Goal: Task Accomplishment & Management: Manage account settings

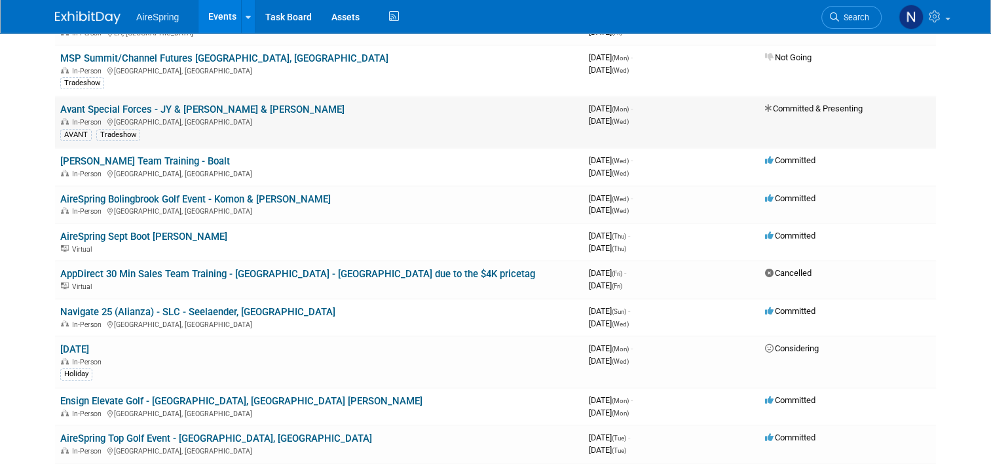
scroll to position [459, 0]
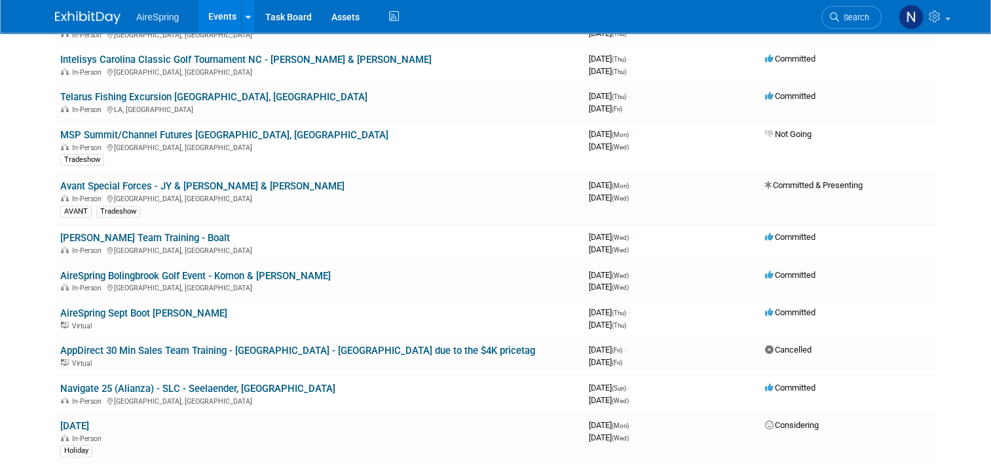
click at [165, 270] on link "AireSpring Bolingbrook Golf Event - Komon & [PERSON_NAME]" at bounding box center [195, 276] width 271 height 12
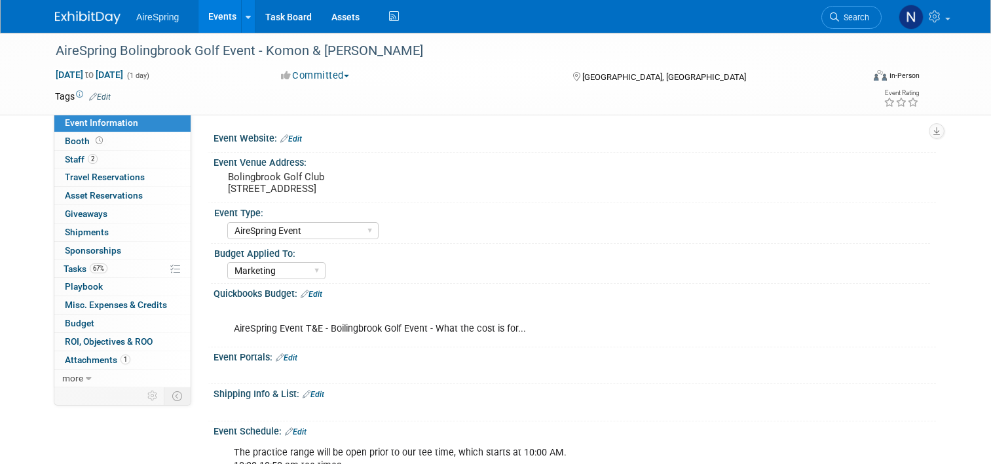
select select "AireSpring Event"
select select "Marketing"
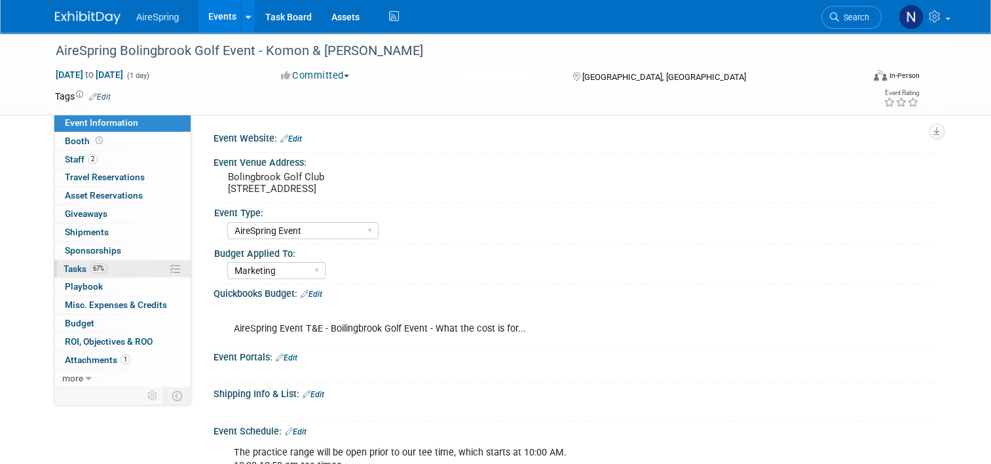
click at [116, 265] on link "67% Tasks 67%" at bounding box center [122, 269] width 136 height 18
click at [117, 265] on link "67% Tasks 67%" at bounding box center [122, 269] width 136 height 18
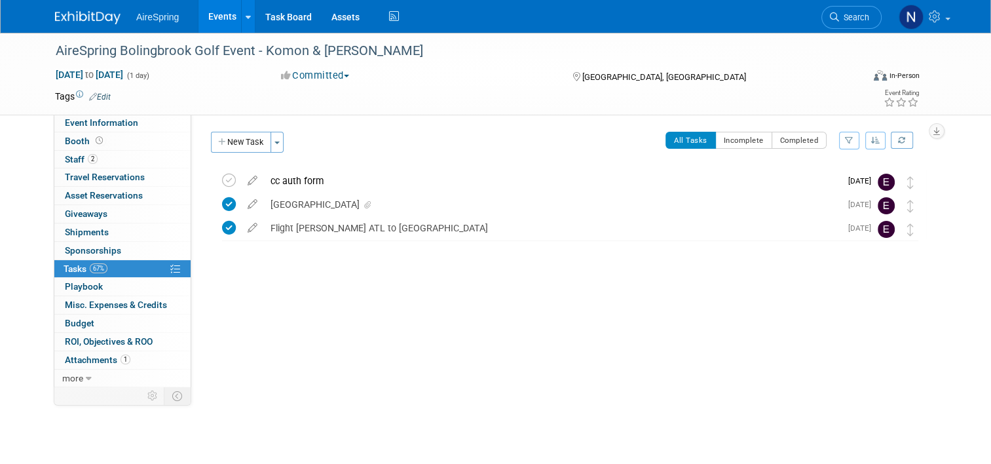
click at [226, 146] on button "New Task" at bounding box center [241, 142] width 60 height 21
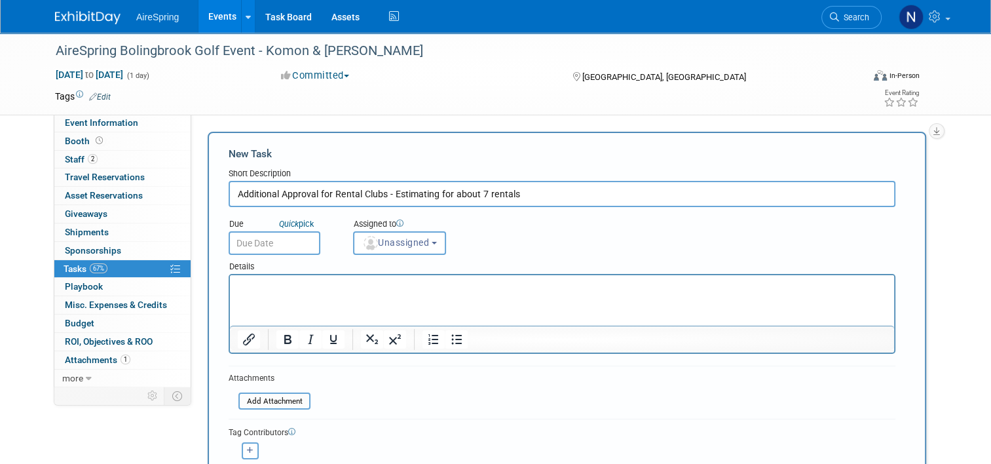
click at [530, 201] on input "Additional Approval for Rental Clubs - Estimating for about 7 rentals" at bounding box center [562, 194] width 667 height 26
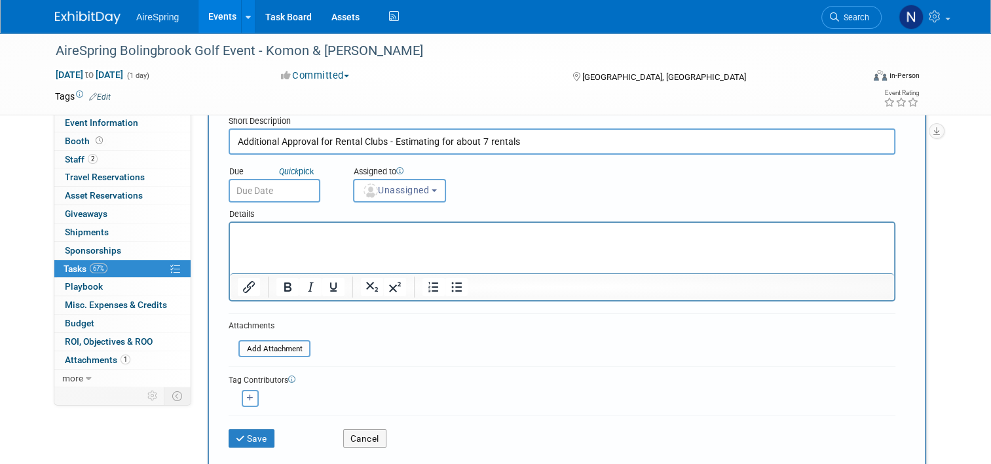
scroll to position [131, 0]
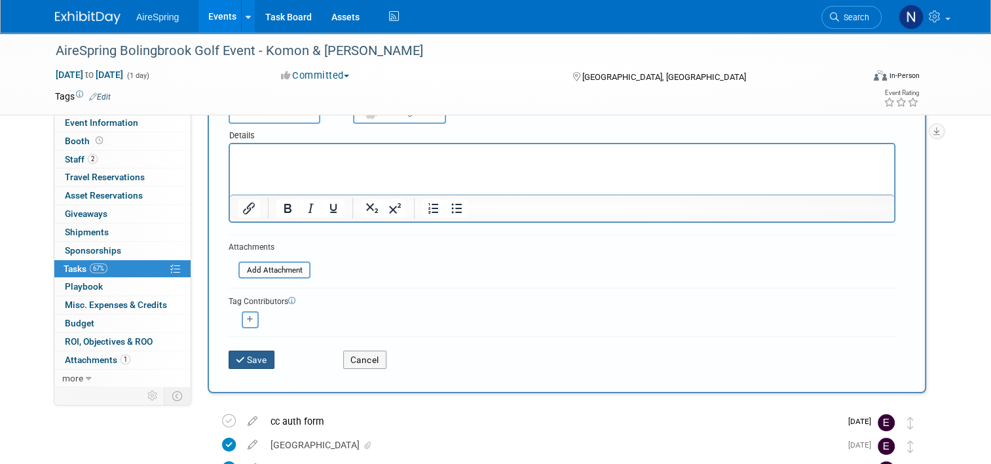
type input "Additional Approval for Rental Clubs - Estimating for about 7 rentals"
click at [236, 356] on icon "submit" at bounding box center [241, 360] width 11 height 9
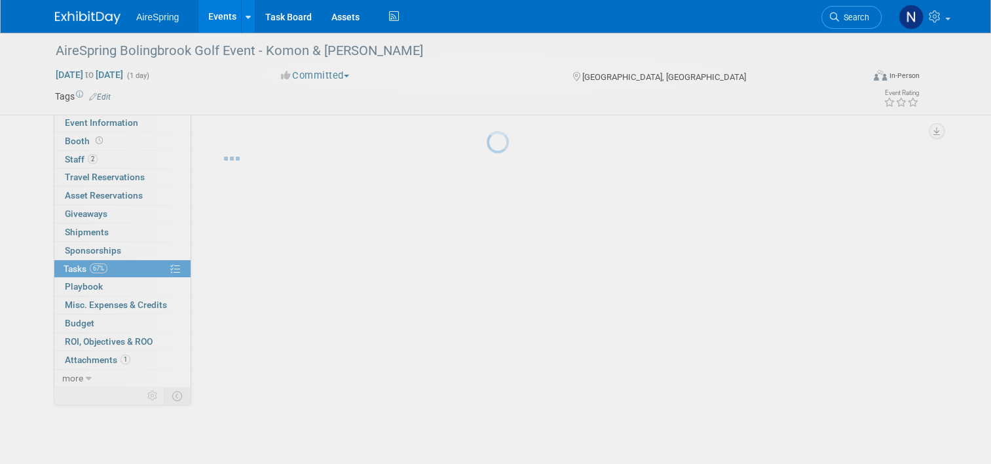
scroll to position [0, 0]
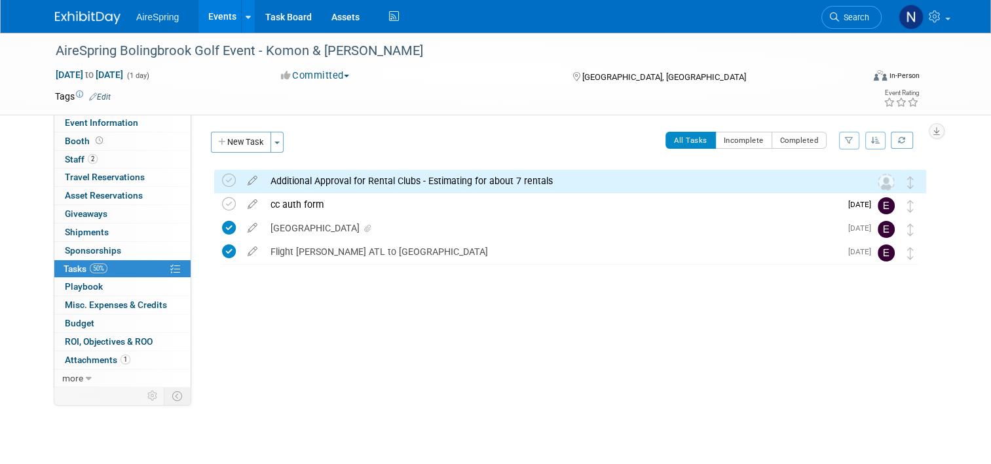
click at [453, 180] on div "Additional Approval for Rental Clubs - Estimating for about 7 rentals" at bounding box center [558, 181] width 588 height 22
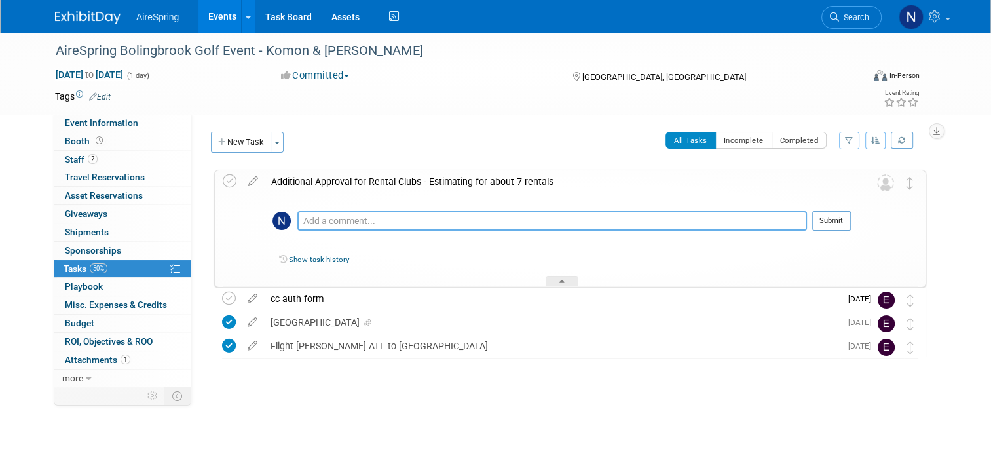
click at [448, 215] on textarea at bounding box center [552, 221] width 510 height 20
type textarea "Check with Lisa if this needs to have an additional PO or if can be approved by…"
click at [843, 225] on button "Submit" at bounding box center [832, 221] width 39 height 20
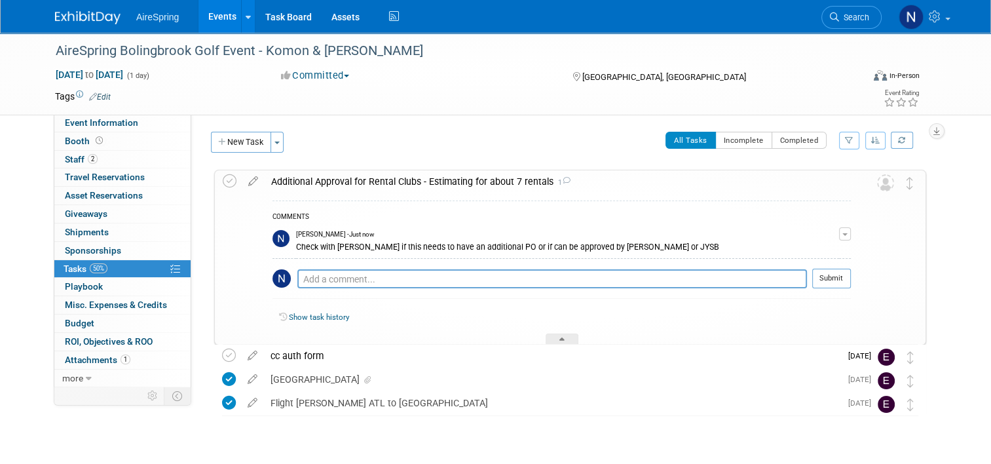
click at [249, 181] on icon at bounding box center [253, 178] width 23 height 16
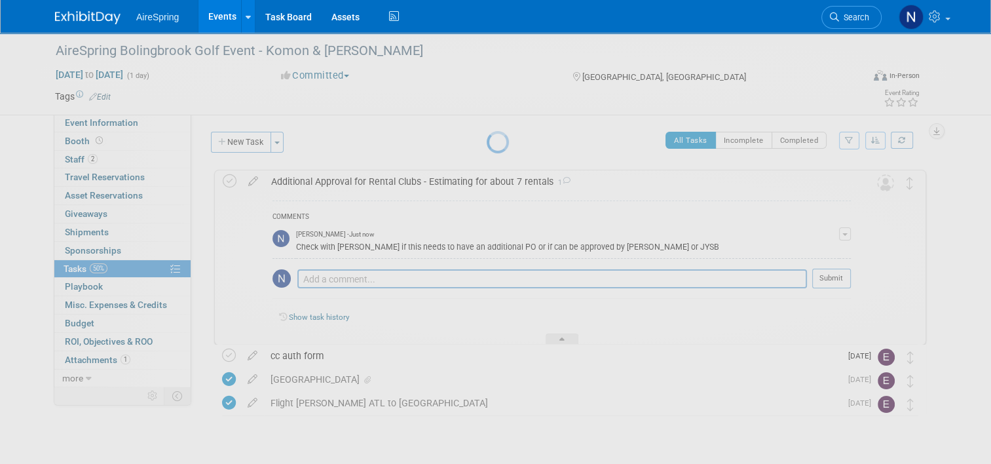
select select "8"
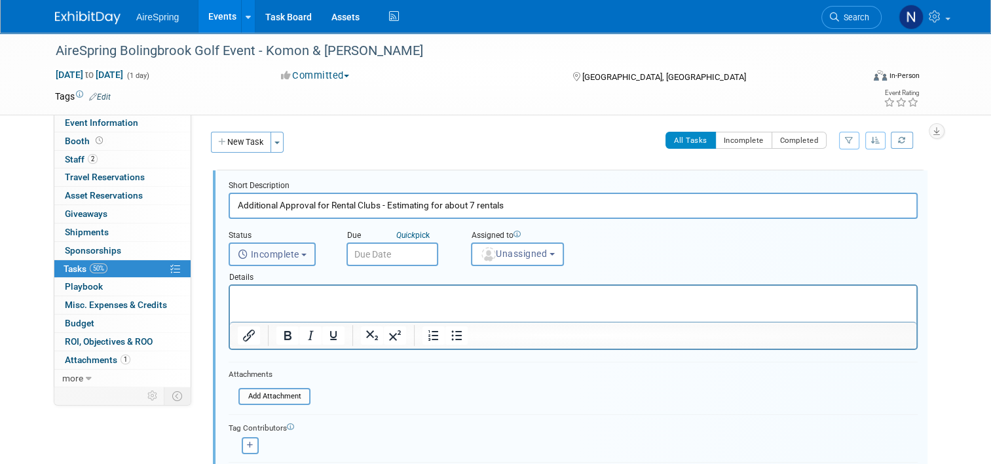
click at [294, 255] on button "Incomplete" at bounding box center [272, 254] width 87 height 24
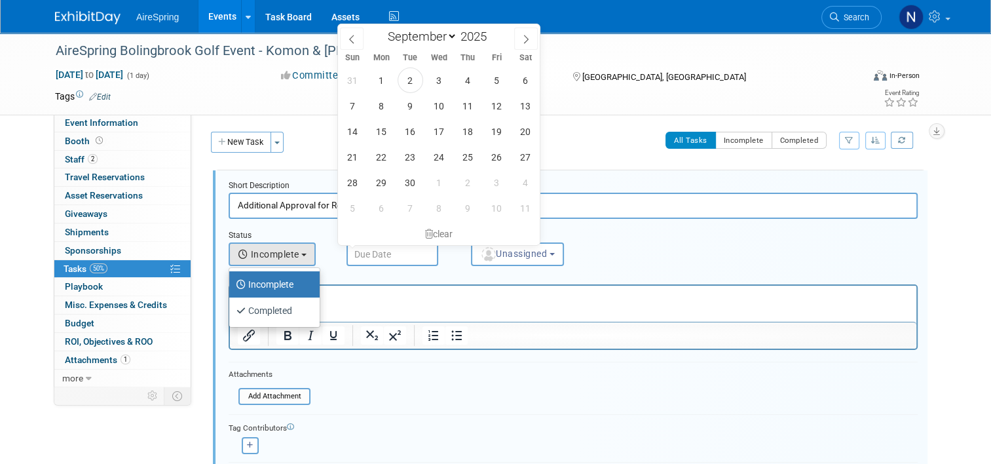
click at [359, 260] on input "text" at bounding box center [393, 254] width 92 height 24
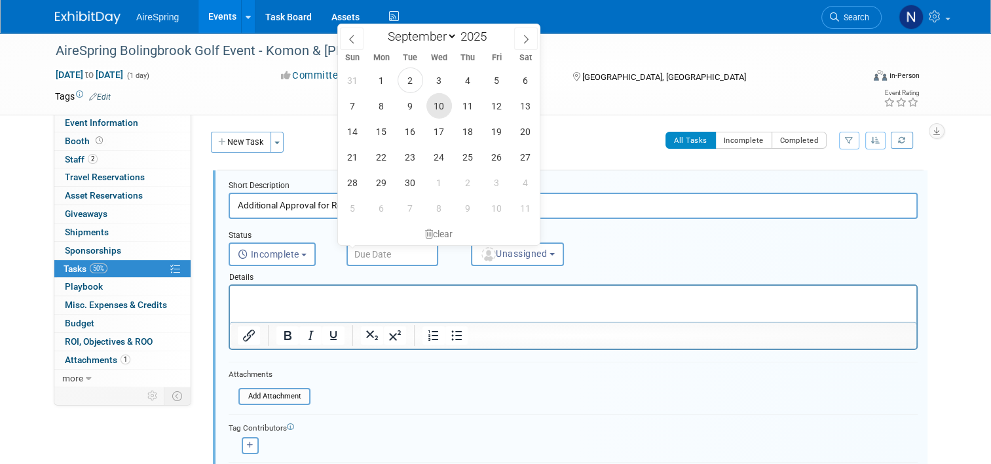
click at [440, 107] on span "10" at bounding box center [440, 106] width 26 height 26
type input "Sep 10, 2025"
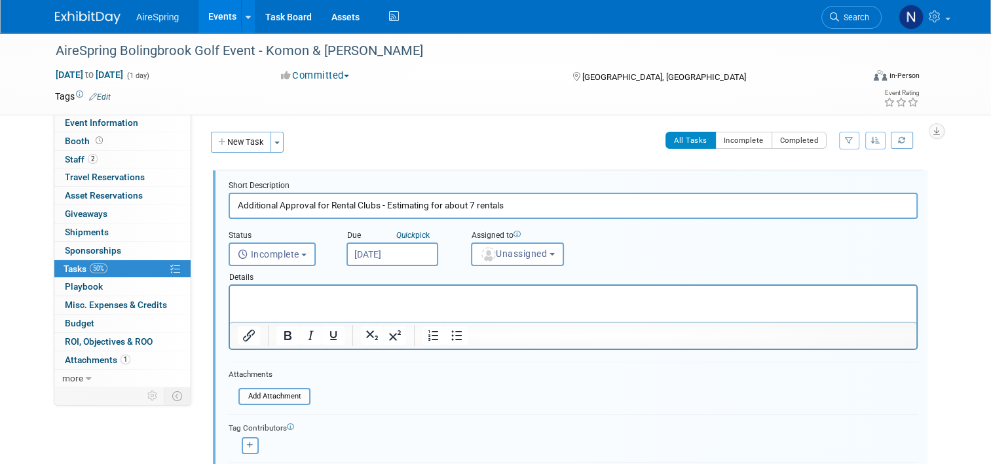
click at [511, 224] on div "Assigned to <img src="https://www.exhibitday.com/Images/Unassigned-User-Icon.pn…" at bounding box center [550, 245] width 178 height 42
click at [522, 252] on span "Unassigned" at bounding box center [513, 253] width 67 height 10
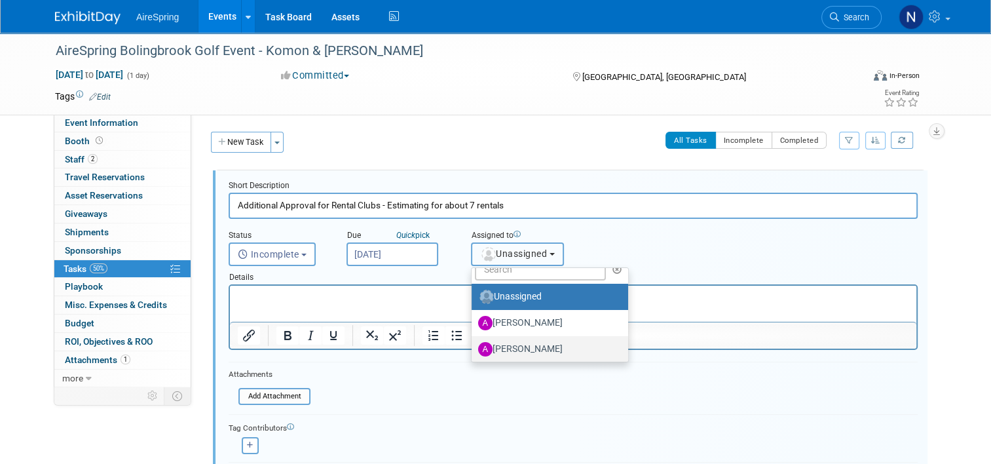
scroll to position [66, 0]
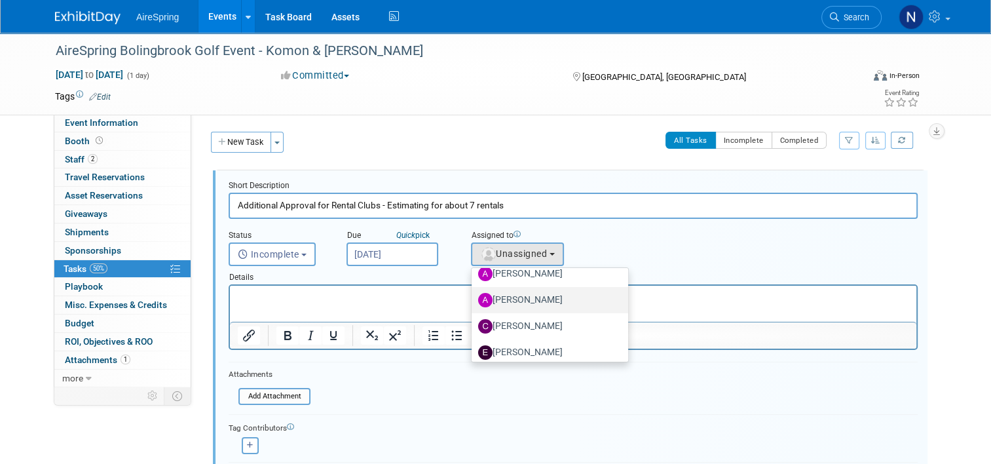
click at [531, 300] on label "[PERSON_NAME]" at bounding box center [546, 300] width 137 height 21
click at [474, 300] on input "[PERSON_NAME]" at bounding box center [469, 298] width 9 height 9
select select "5028e846-8fa2-4f70-bd6f-1b4a125832bd"
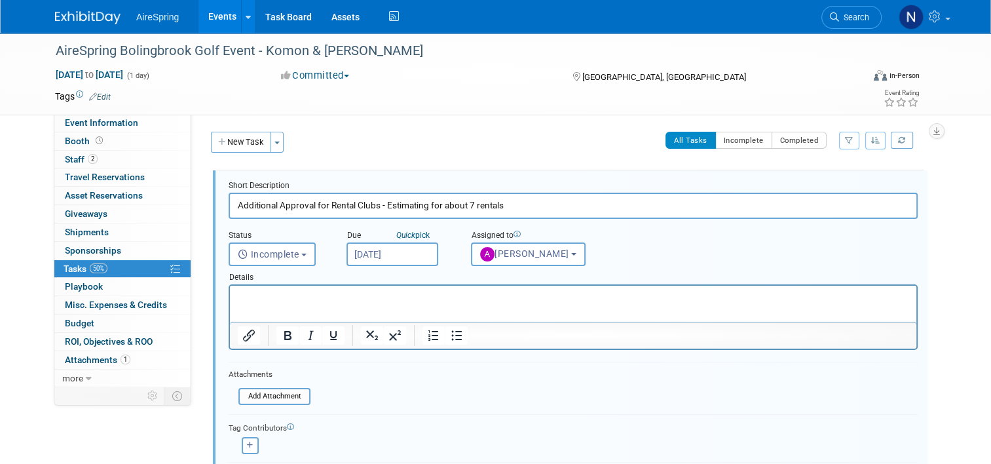
click at [565, 204] on input "Additional Approval for Rental Clubs - Estimating for about 7 rentals" at bounding box center [573, 206] width 689 height 26
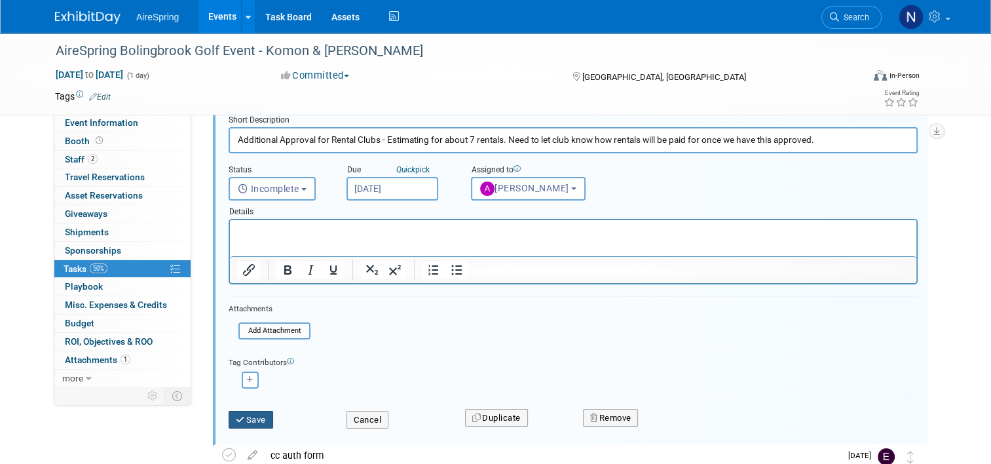
type input "Additional Approval for Rental Clubs - Estimating for about 7 rentals. Need to …"
click at [259, 412] on button "Save" at bounding box center [251, 420] width 45 height 18
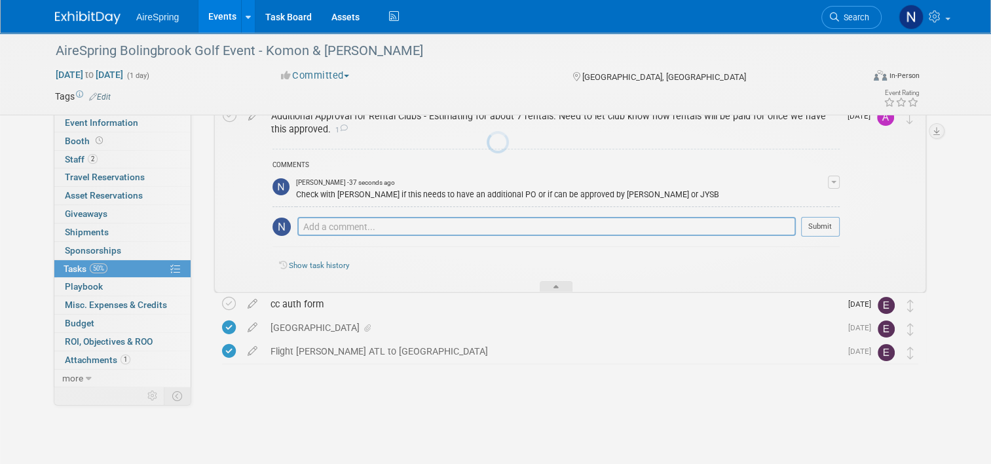
scroll to position [45, 0]
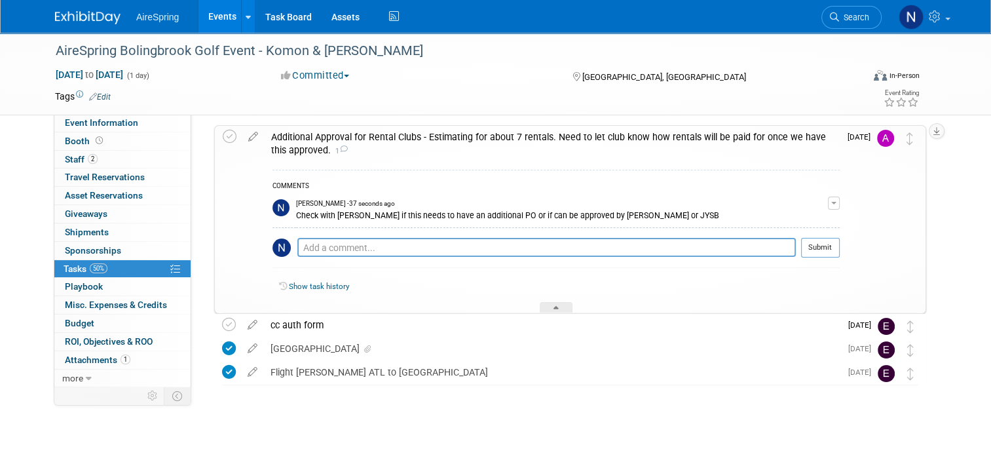
click at [204, 16] on link "Events" at bounding box center [223, 16] width 48 height 33
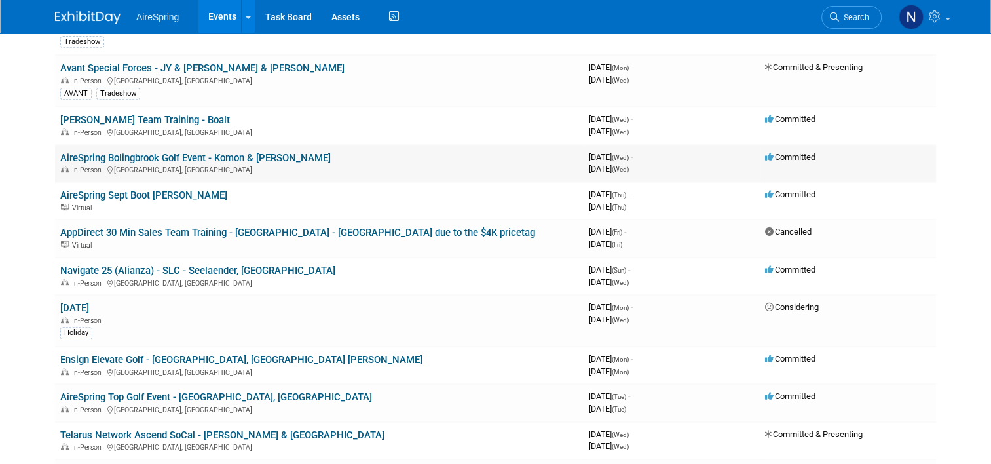
scroll to position [590, 0]
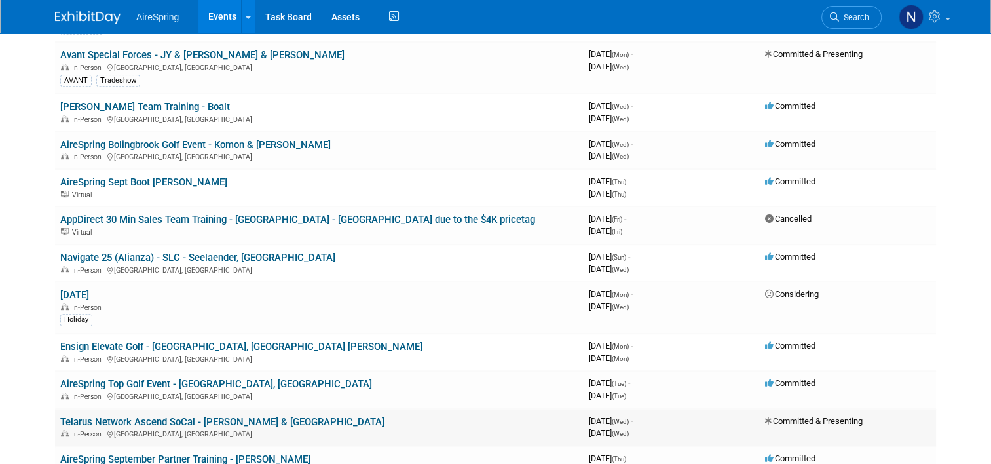
click at [218, 409] on td "Telarus Network Ascend SoCal - Castillo & Toscano In-Person El Segundo, CA" at bounding box center [319, 427] width 529 height 37
click at [223, 416] on link "Telarus Network Ascend SoCal - [PERSON_NAME] & [GEOGRAPHIC_DATA]" at bounding box center [222, 422] width 324 height 12
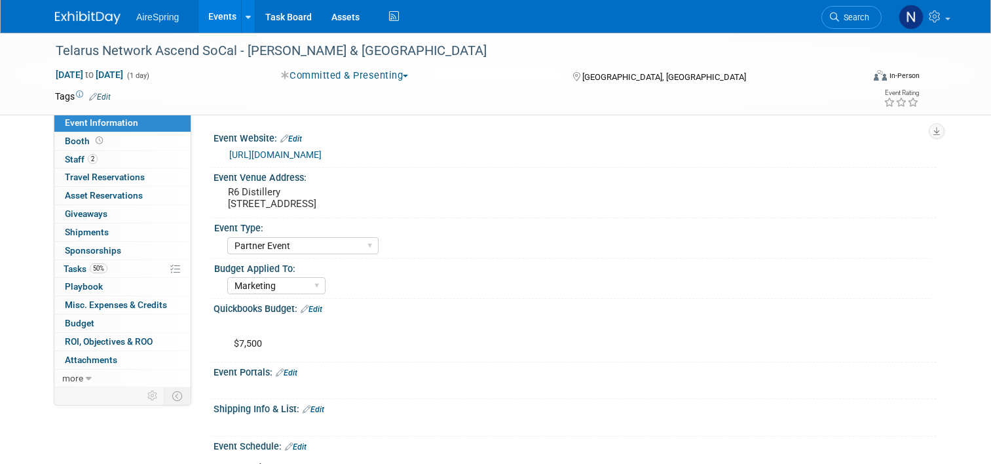
select select "Partner Event"
select select "Marketing"
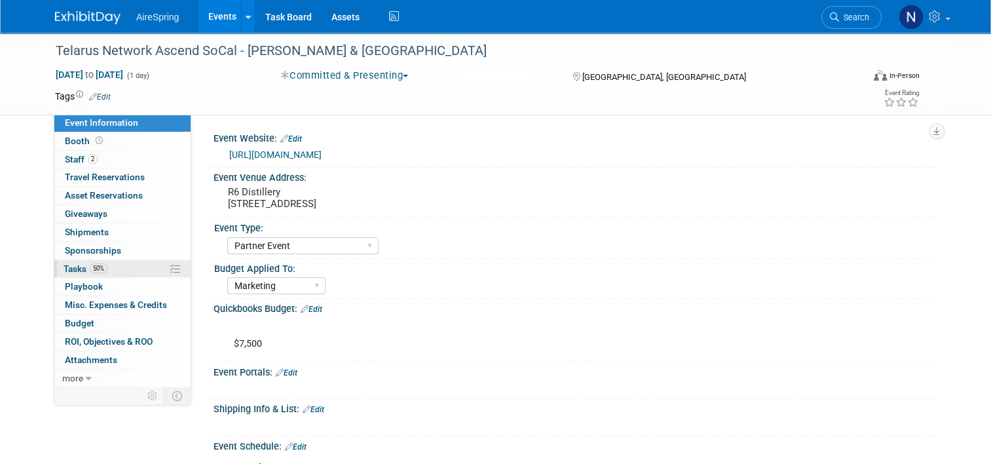
click at [71, 267] on span "Tasks 50%" at bounding box center [86, 268] width 44 height 10
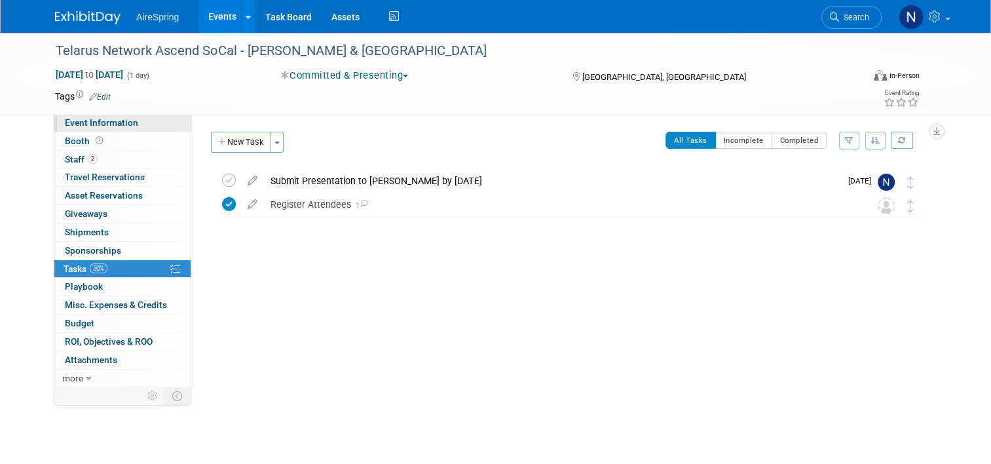
click at [87, 126] on span "Event Information" at bounding box center [101, 122] width 73 height 10
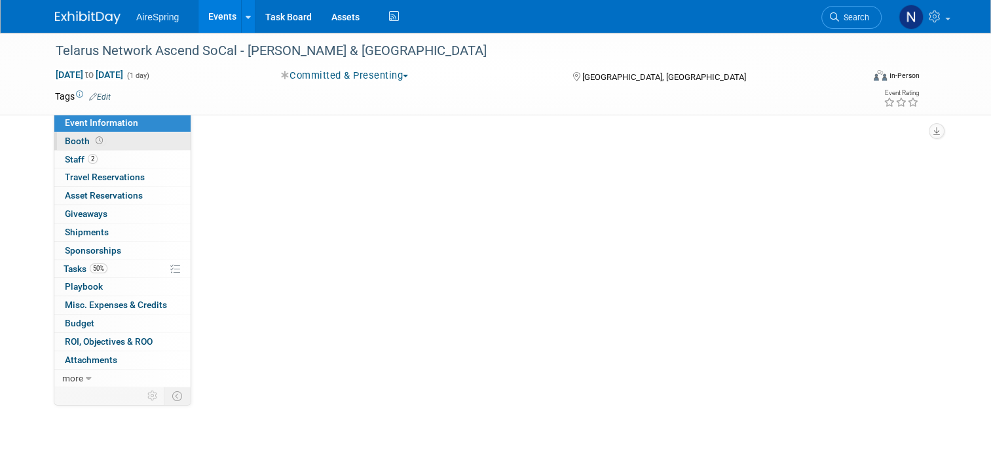
select select "Partner Event"
select select "Marketing"
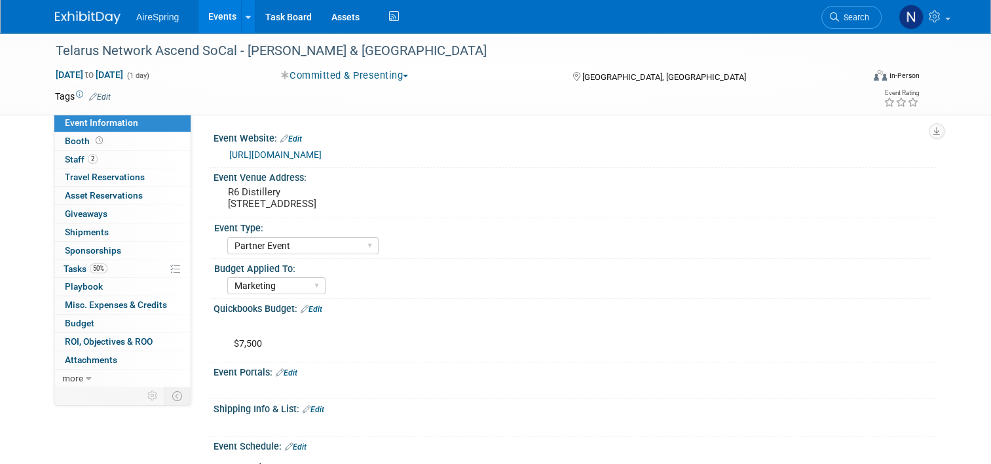
click at [211, 24] on link "Events" at bounding box center [223, 16] width 48 height 33
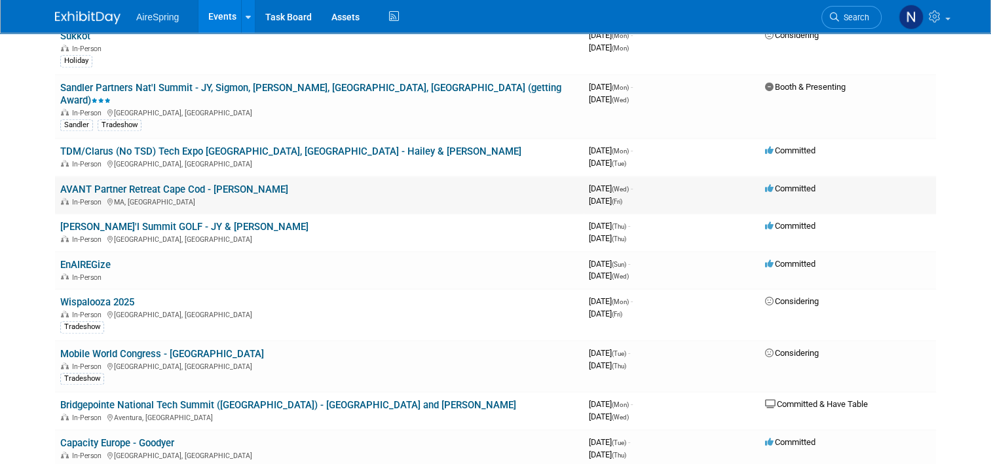
scroll to position [1245, 0]
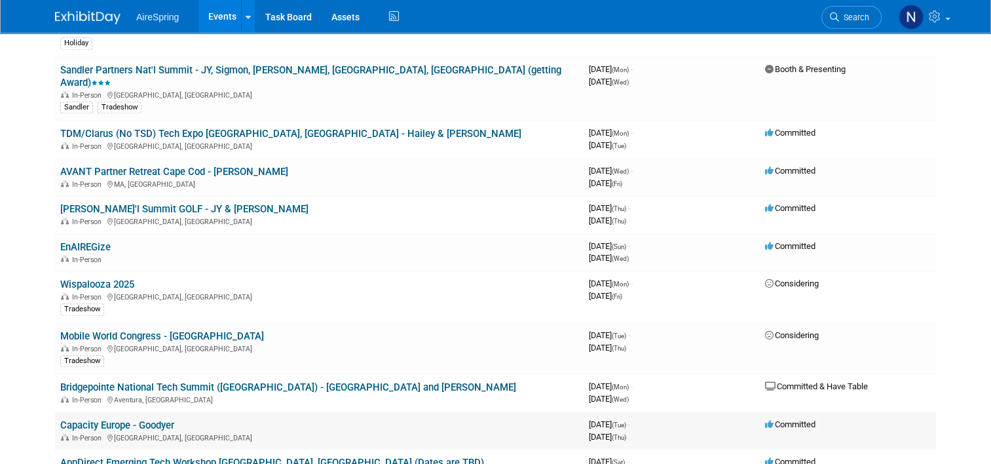
click at [144, 419] on link "Capacity Europe - Goodyer" at bounding box center [117, 425] width 114 height 12
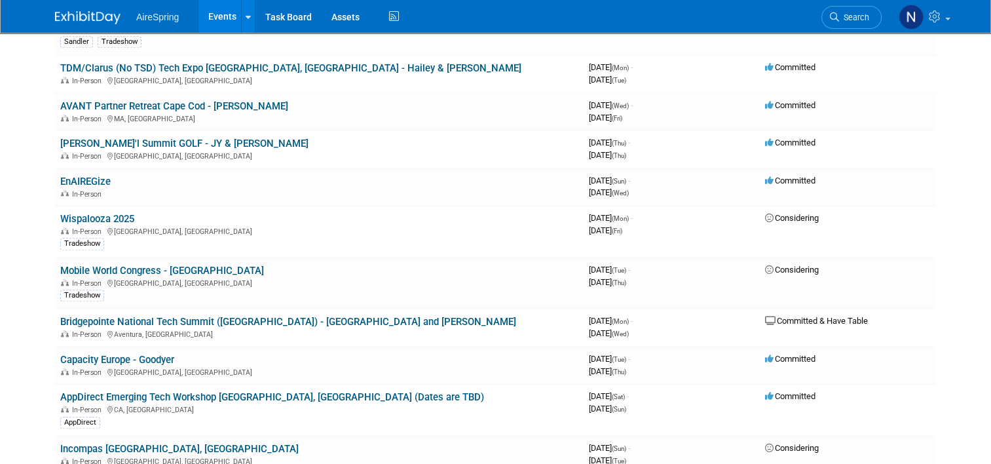
click at [156, 354] on link "Capacity Europe - Goodyer" at bounding box center [117, 360] width 114 height 12
click at [145, 316] on link "Bridgepointe National Tech Summit ([GEOGRAPHIC_DATA]) - [GEOGRAPHIC_DATA] and […" at bounding box center [288, 322] width 456 height 12
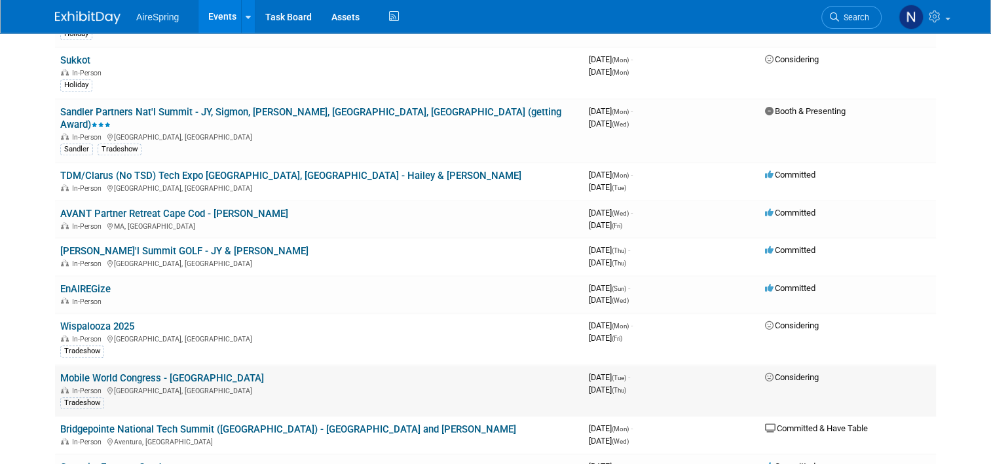
scroll to position [1179, 0]
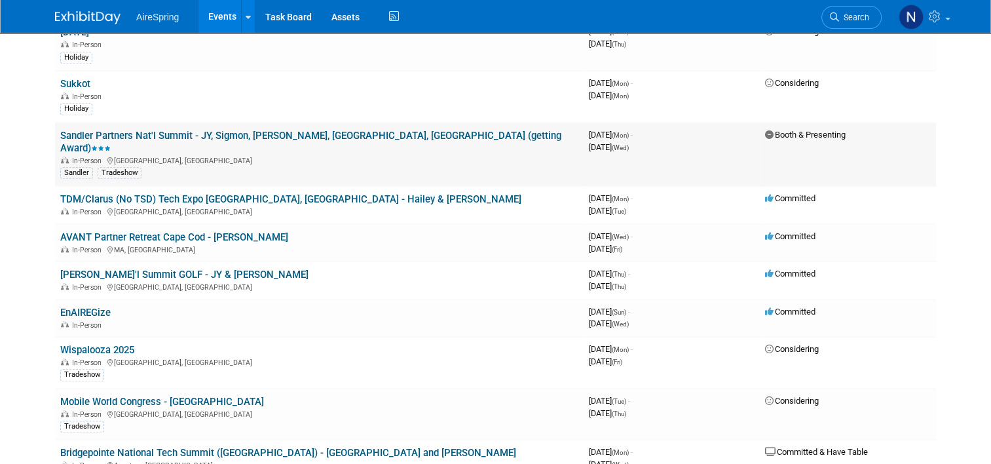
click at [167, 130] on link "Sandler Partners Nat'l Summit - JY, Sigmon, [PERSON_NAME], [GEOGRAPHIC_DATA], […" at bounding box center [310, 142] width 501 height 24
click at [175, 193] on link "TDM/Clarus (No TSD) Tech Expo Louisville, KY - Hailey & O'Leary" at bounding box center [290, 199] width 461 height 12
click at [172, 193] on link "TDM/Clarus (No TSD) Tech Expo Louisville, KY - Hailey & O'Leary" at bounding box center [290, 199] width 461 height 12
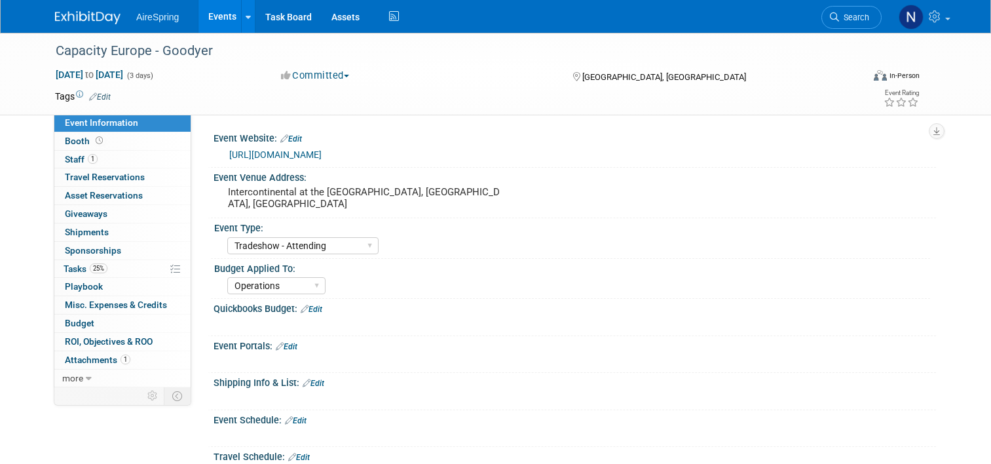
select select "Tradeshow - Attending"
select select "Operations"
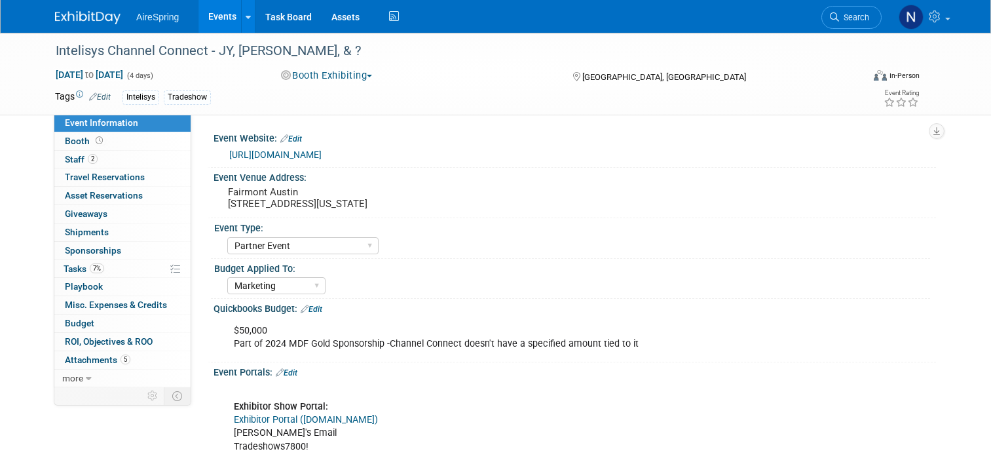
select select "Partner Event"
select select "Marketing"
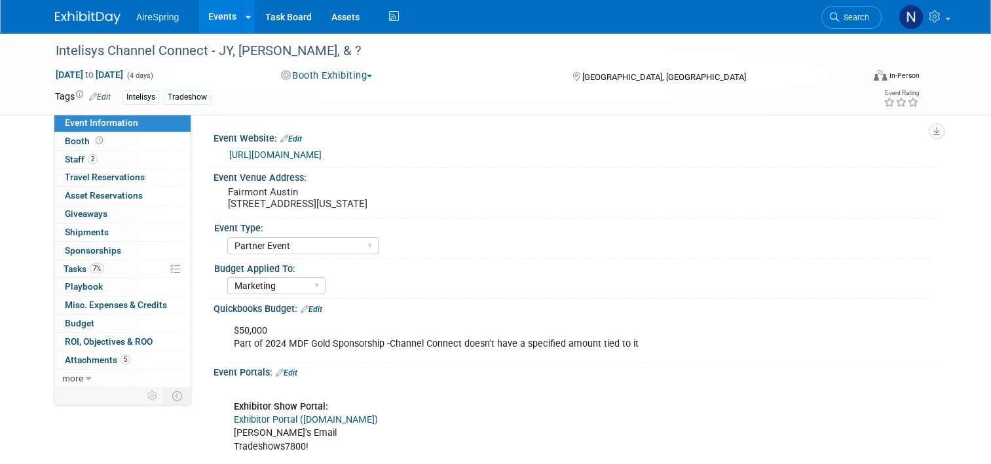
click at [322, 154] on link "https://events.intelisys.com/event/icc25/summary" at bounding box center [275, 154] width 92 height 10
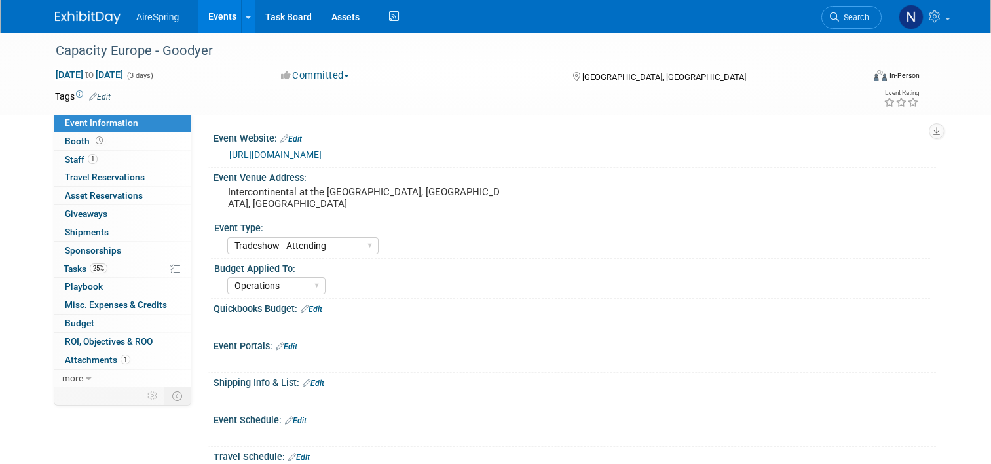
select select "Tradeshow - Attending"
select select "Operations"
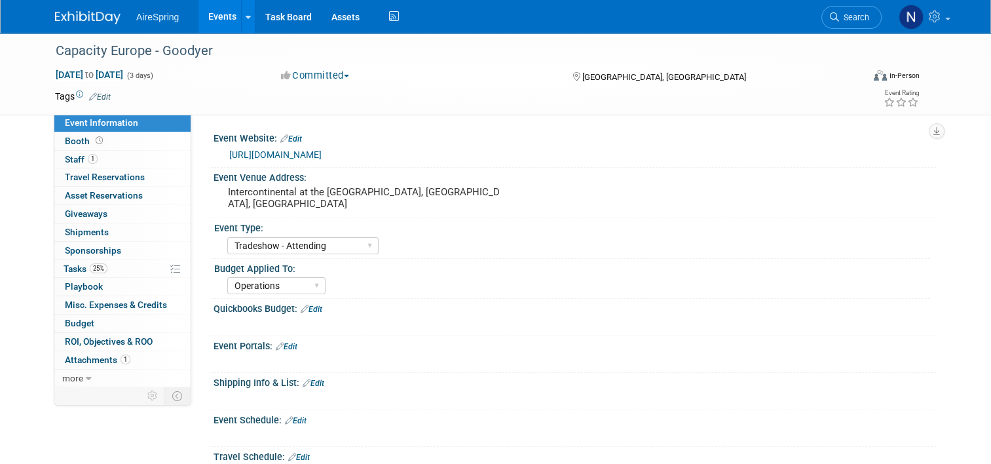
click at [279, 155] on link "[URL][DOMAIN_NAME]" at bounding box center [275, 154] width 92 height 10
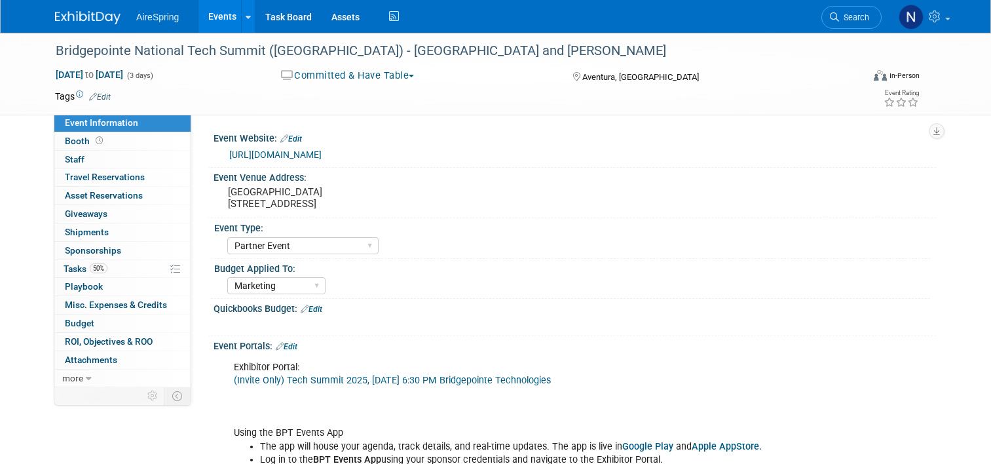
select select "Partner Event"
select select "Marketing"
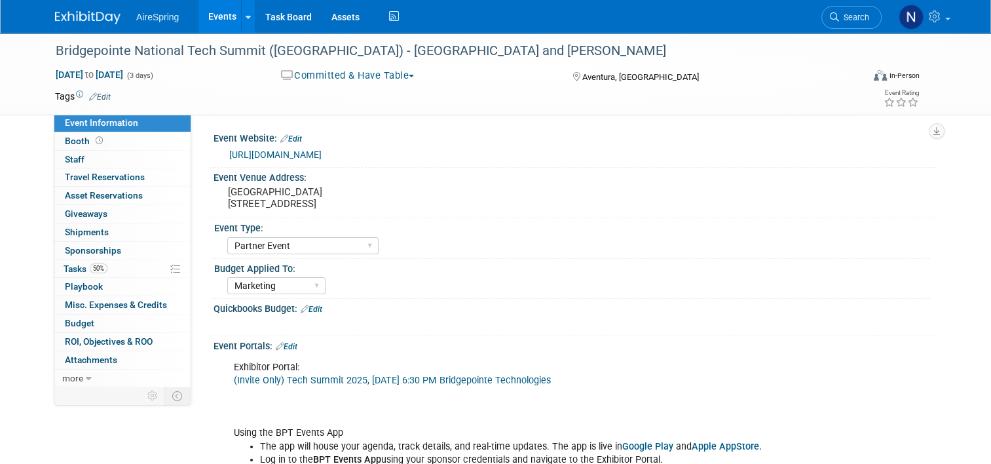
click at [333, 159] on div "https://www.bptevents.net/e/tech-summit-20250" at bounding box center [577, 154] width 697 height 15
click at [322, 157] on link "https://www.bptevents.net/e/tech-summit-20250" at bounding box center [275, 154] width 92 height 10
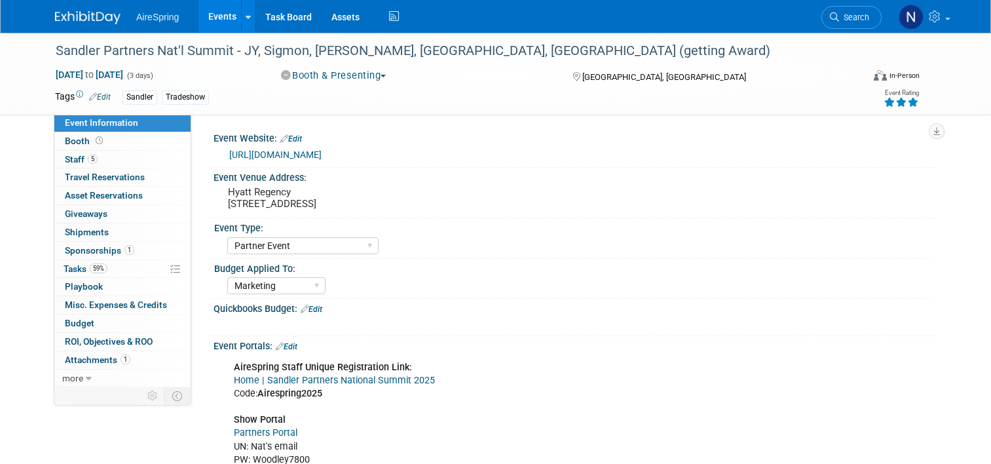
select select "Partner Event"
select select "Marketing"
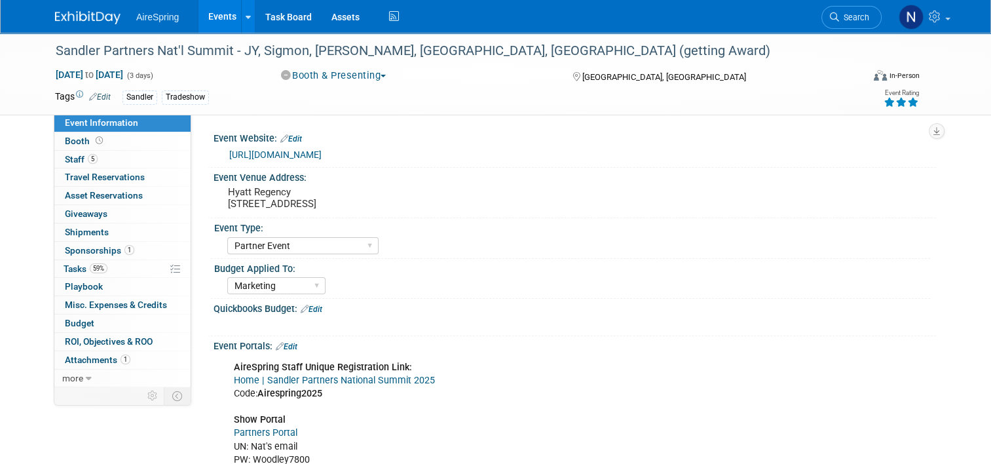
click at [322, 151] on link "[URL][DOMAIN_NAME]" at bounding box center [275, 154] width 92 height 10
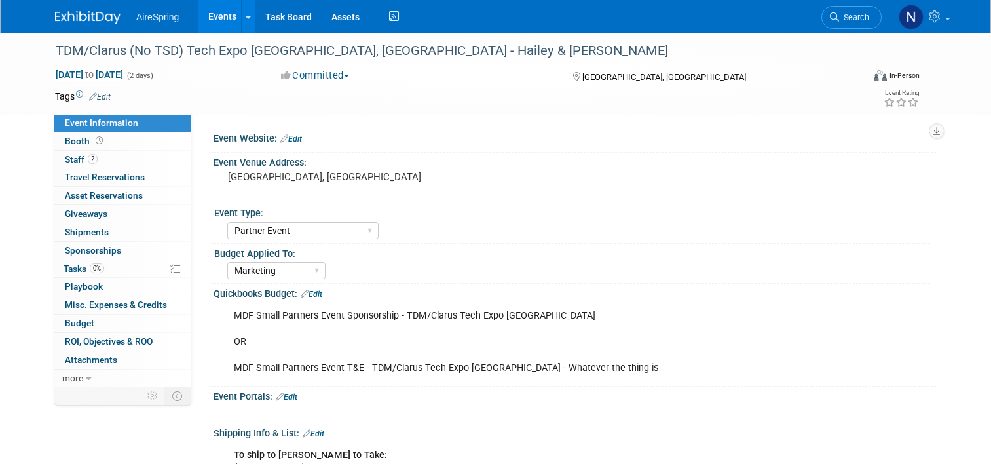
select select "Partner Event"
select select "Marketing"
select select "Partner Event"
select select "Marketing"
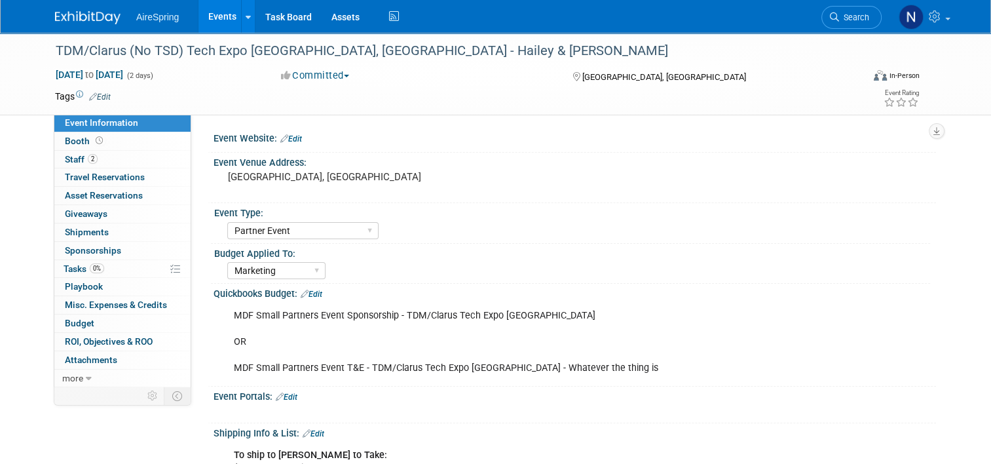
click at [199, 18] on link "Events" at bounding box center [223, 16] width 48 height 33
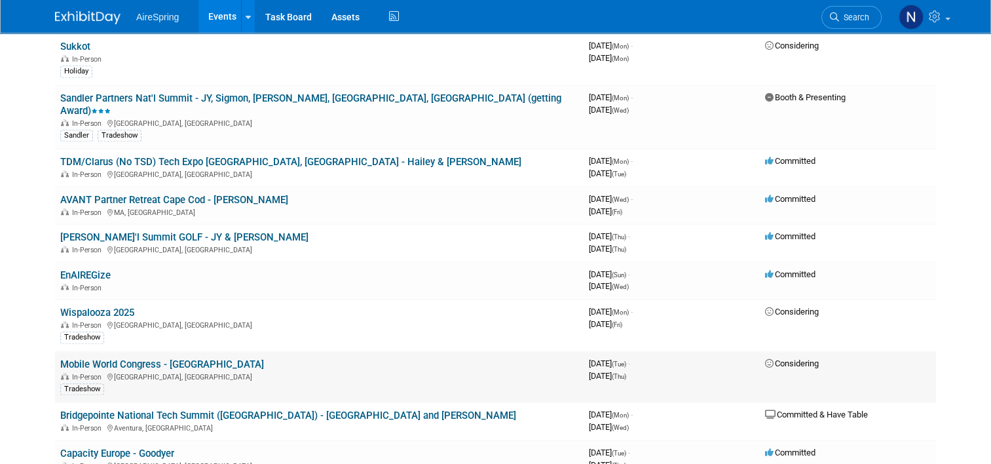
scroll to position [1311, 0]
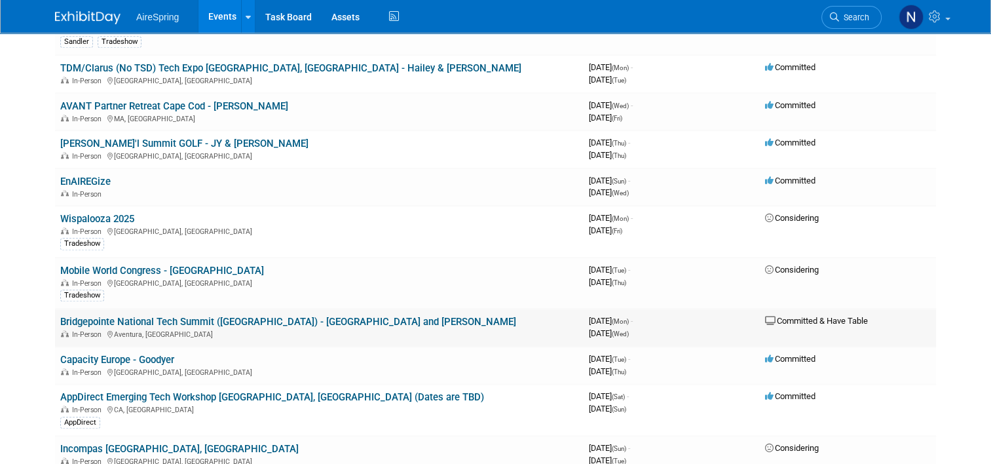
click at [211, 316] on link "Bridgepointe National Tech Summit ([GEOGRAPHIC_DATA]) - [GEOGRAPHIC_DATA] and […" at bounding box center [288, 322] width 456 height 12
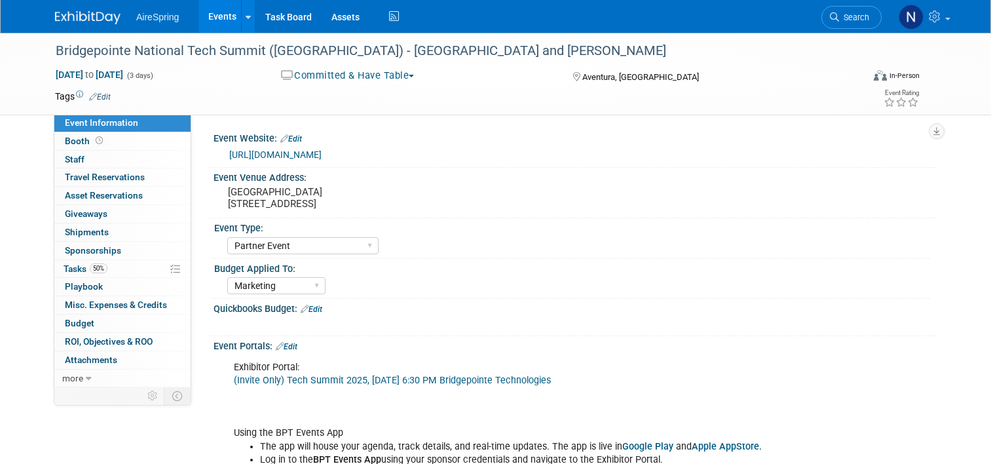
select select "Partner Event"
select select "Marketing"
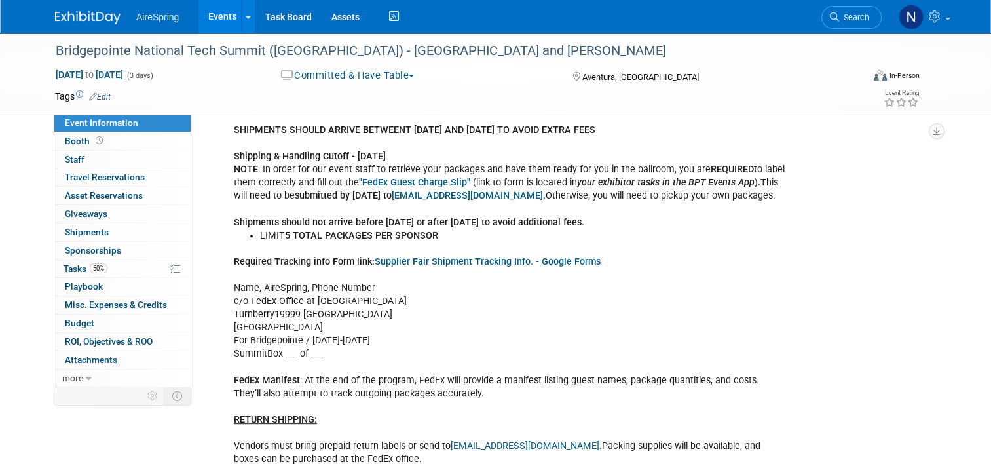
scroll to position [786, 0]
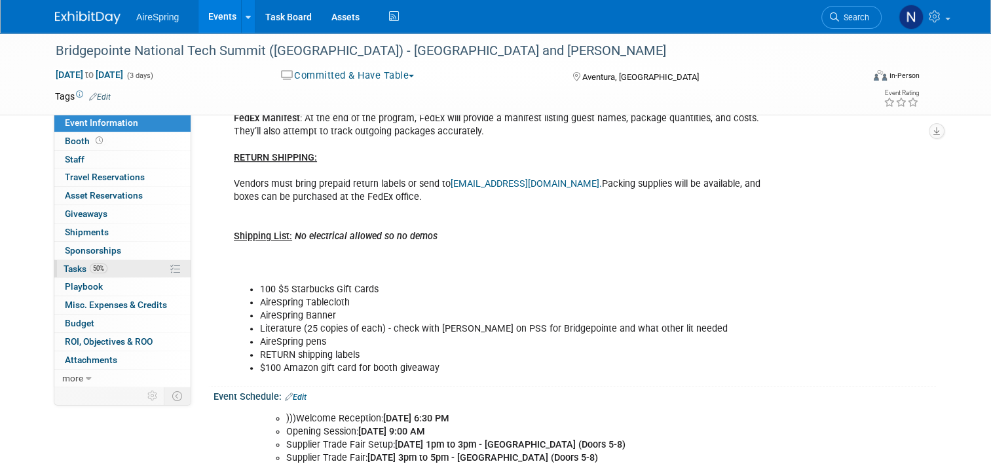
click at [119, 264] on link "50% Tasks 50%" at bounding box center [122, 269] width 136 height 18
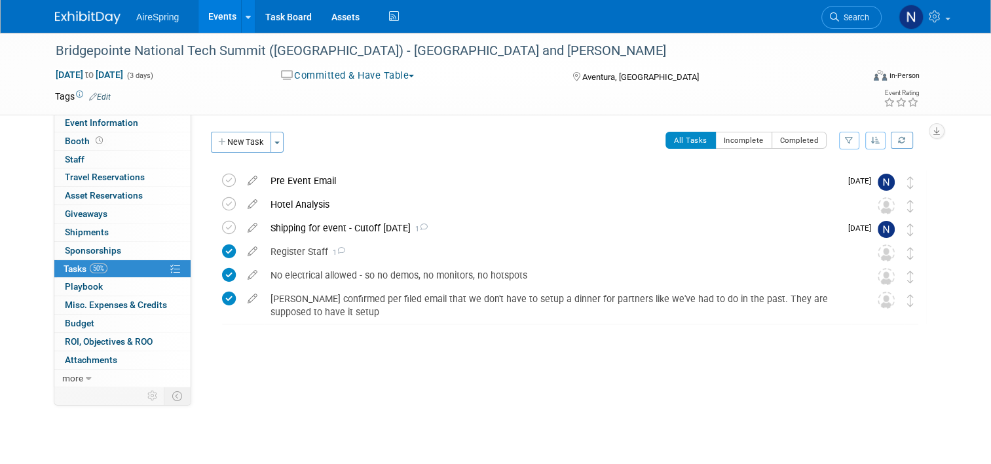
click at [243, 225] on icon at bounding box center [252, 225] width 23 height 16
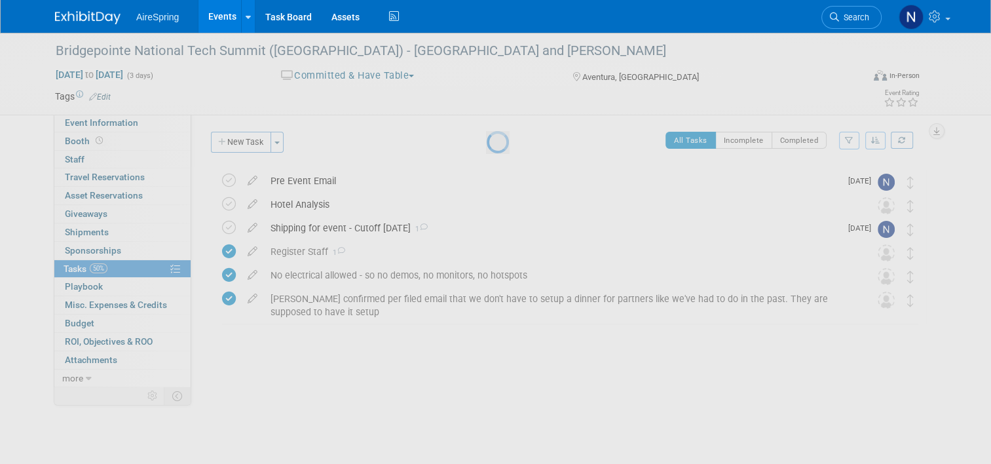
select select "8"
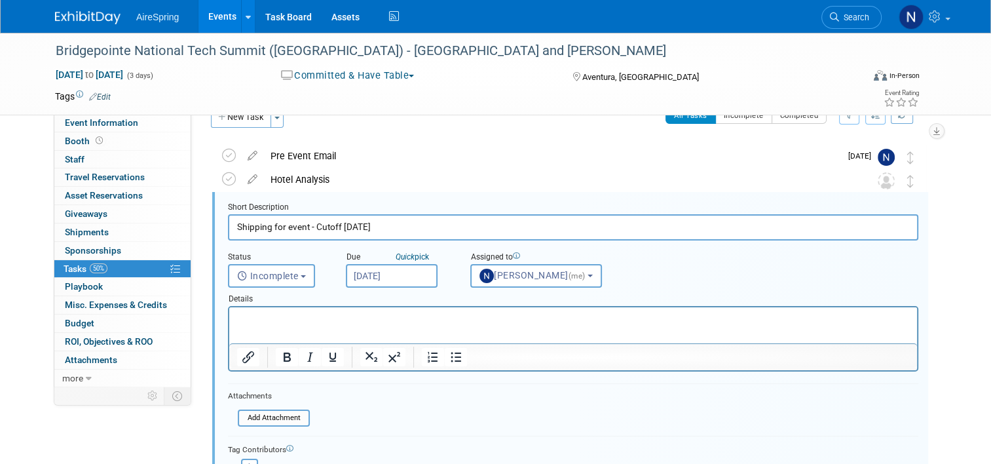
click at [415, 273] on input "Sep 3, 2025" at bounding box center [392, 276] width 92 height 24
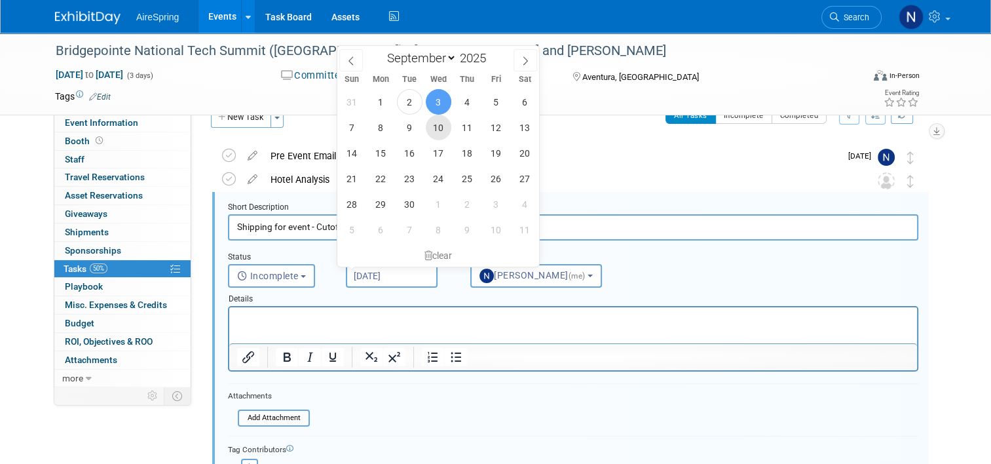
click at [445, 130] on span "10" at bounding box center [439, 128] width 26 height 26
type input "Sep 10, 2025"
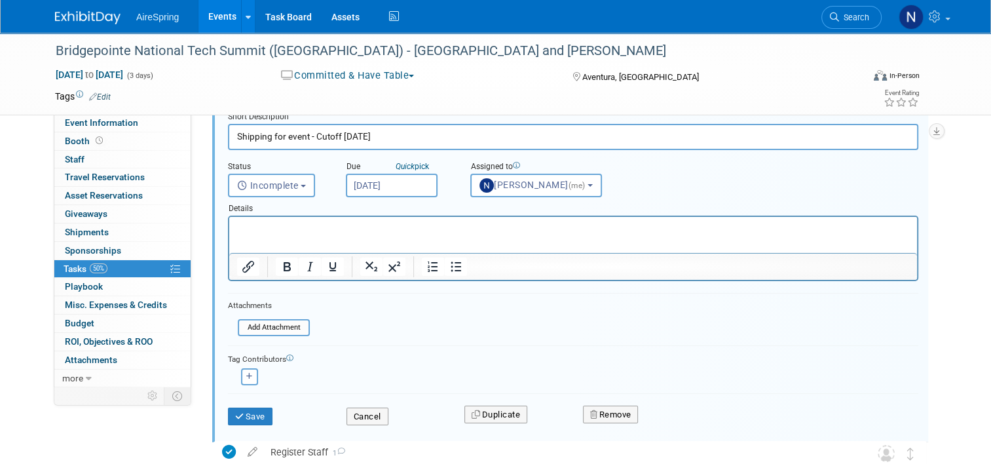
scroll to position [257, 0]
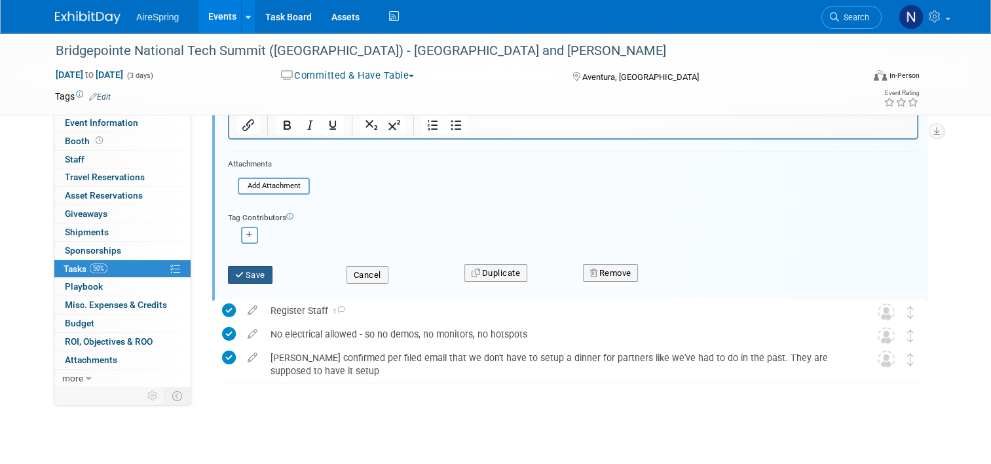
click at [255, 271] on button "Save" at bounding box center [250, 275] width 45 height 18
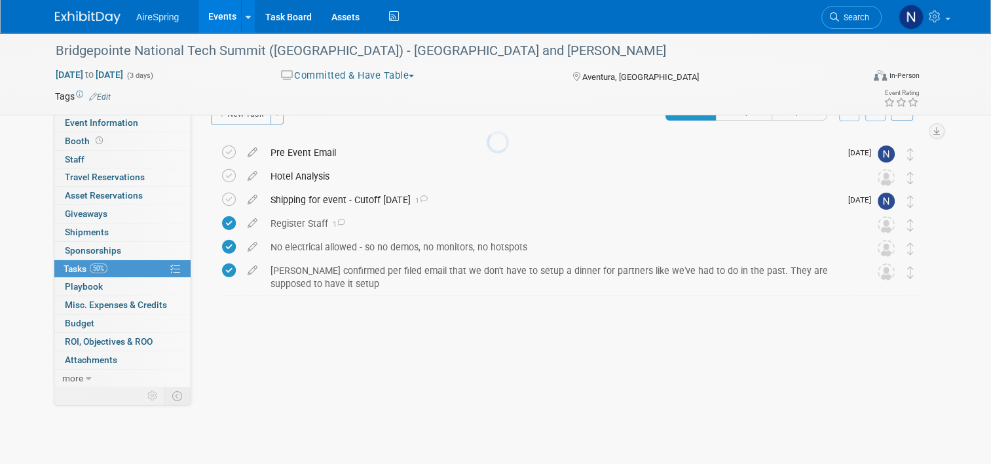
scroll to position [0, 0]
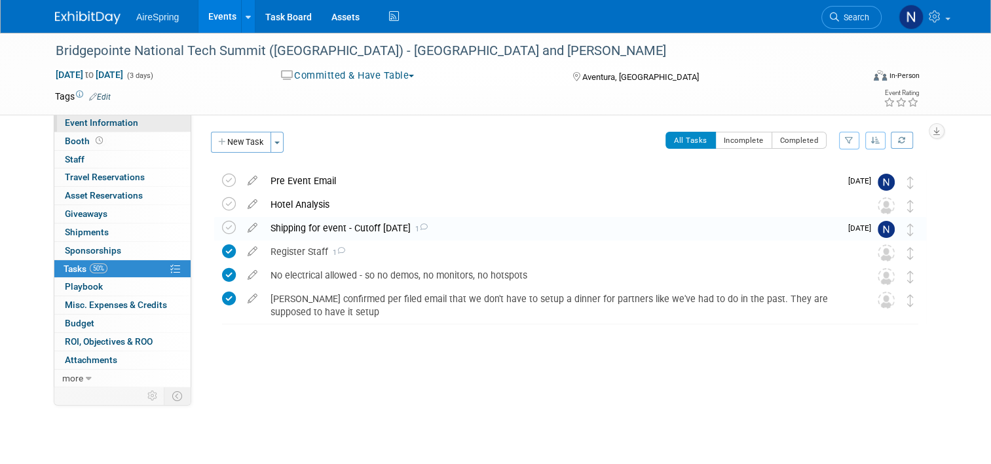
click at [89, 125] on span "Event Information" at bounding box center [101, 122] width 73 height 10
select select "Partner Event"
select select "Marketing"
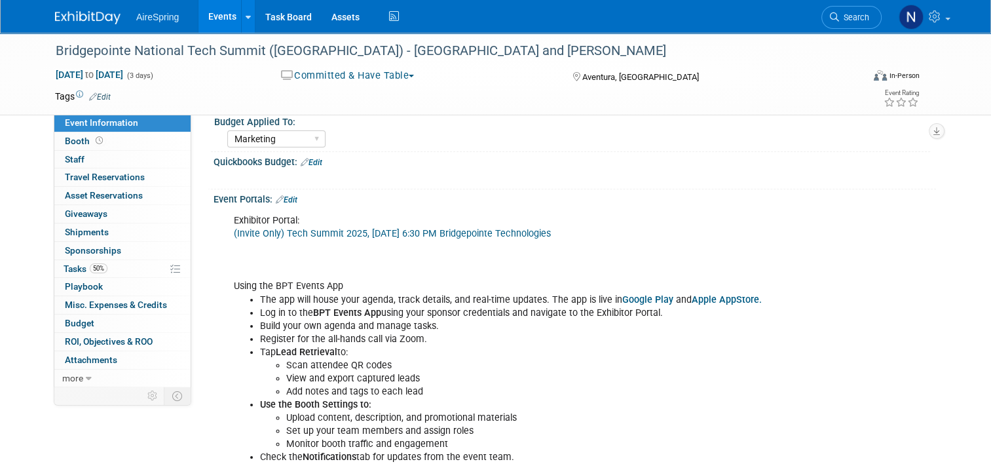
scroll to position [328, 0]
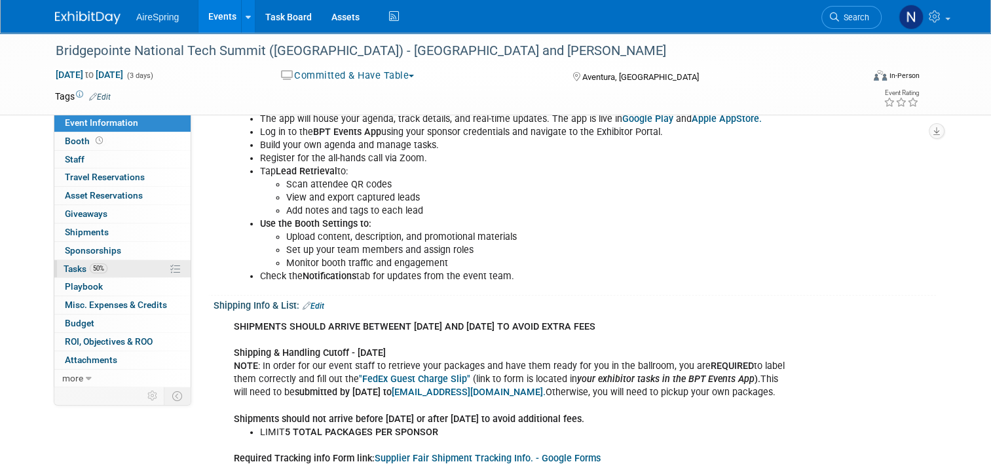
click at [77, 265] on span "Tasks 50%" at bounding box center [86, 268] width 44 height 10
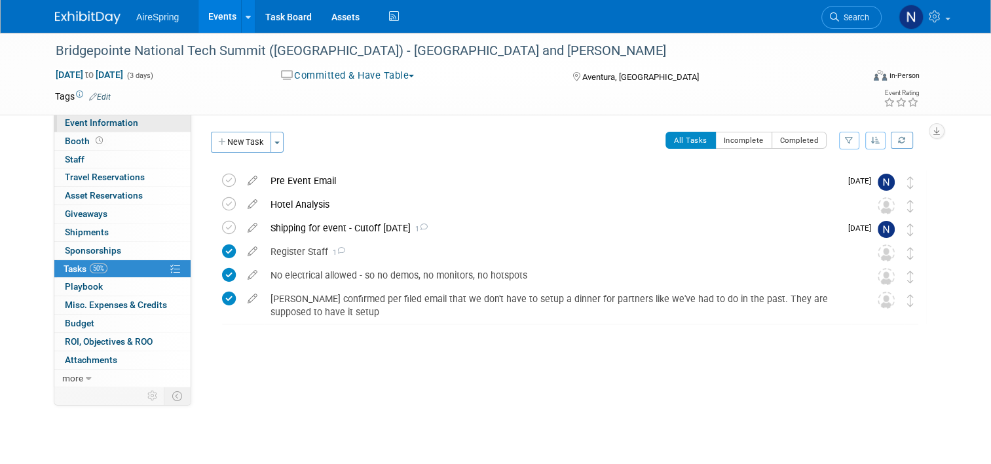
click at [85, 125] on span "Event Information" at bounding box center [101, 122] width 73 height 10
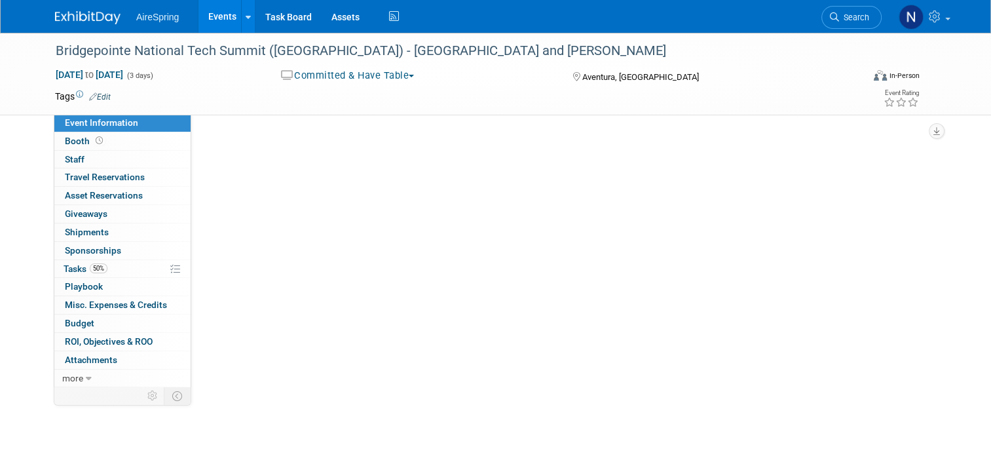
select select "Partner Event"
select select "Marketing"
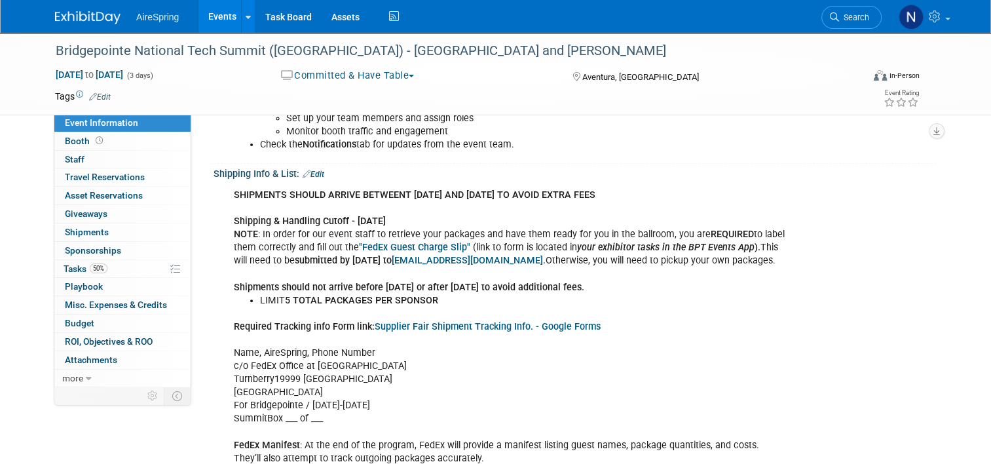
scroll to position [393, 0]
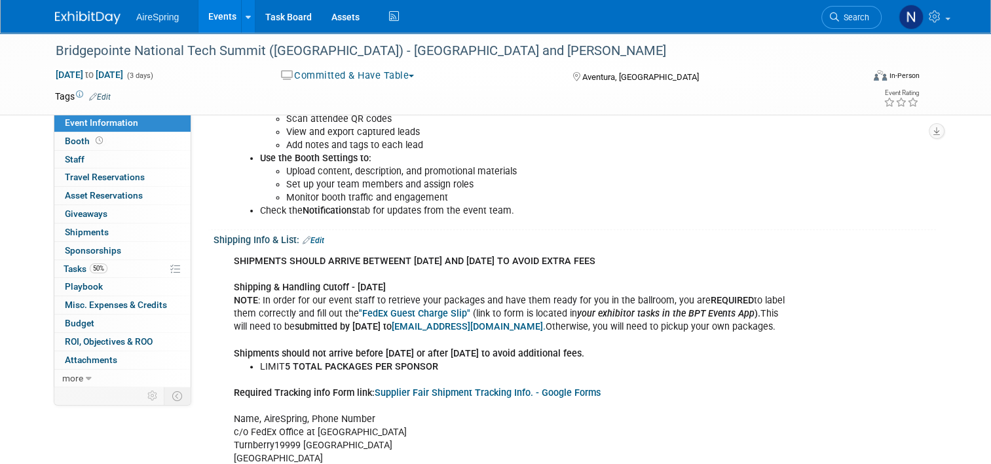
click at [315, 237] on link "Edit" at bounding box center [314, 240] width 22 height 9
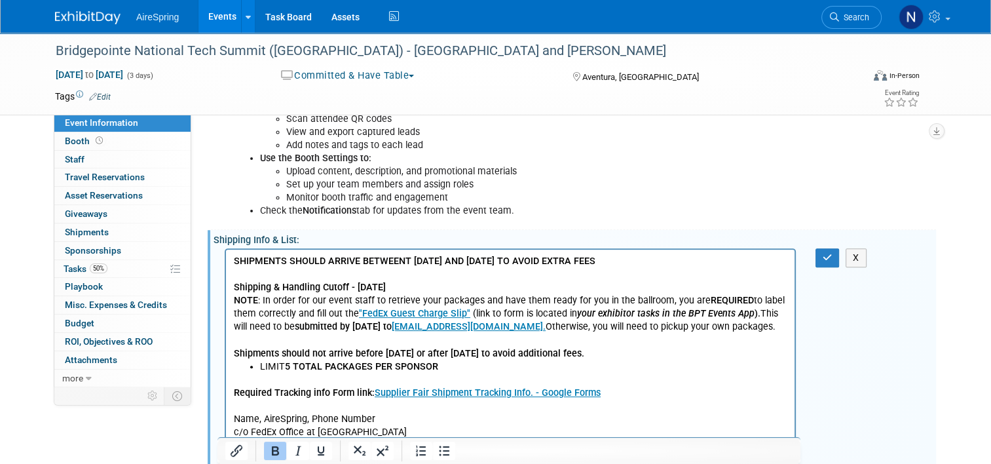
scroll to position [786, 0]
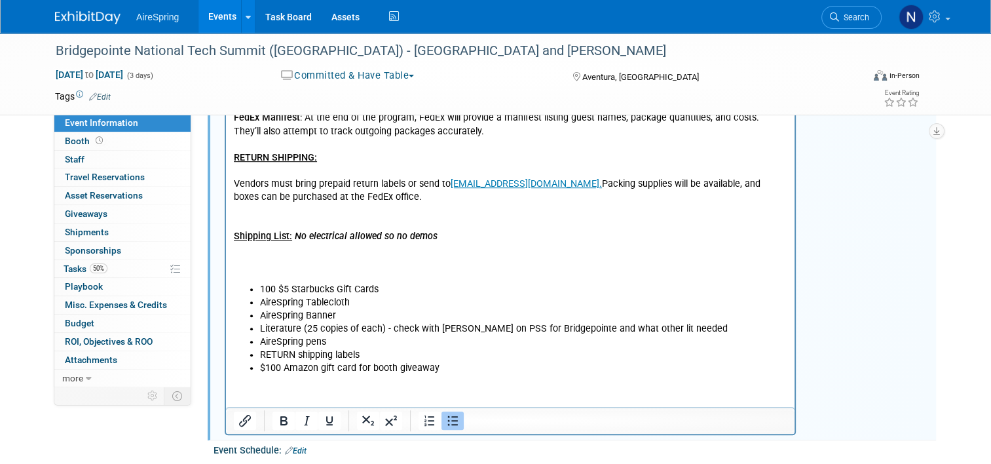
click at [299, 349] on li "RETURN shipping labels" at bounding box center [523, 355] width 527 height 13
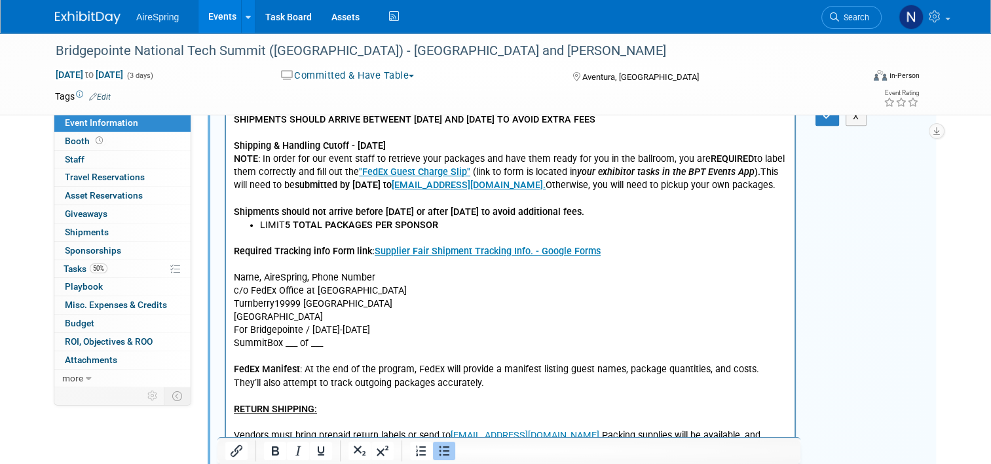
scroll to position [459, 0]
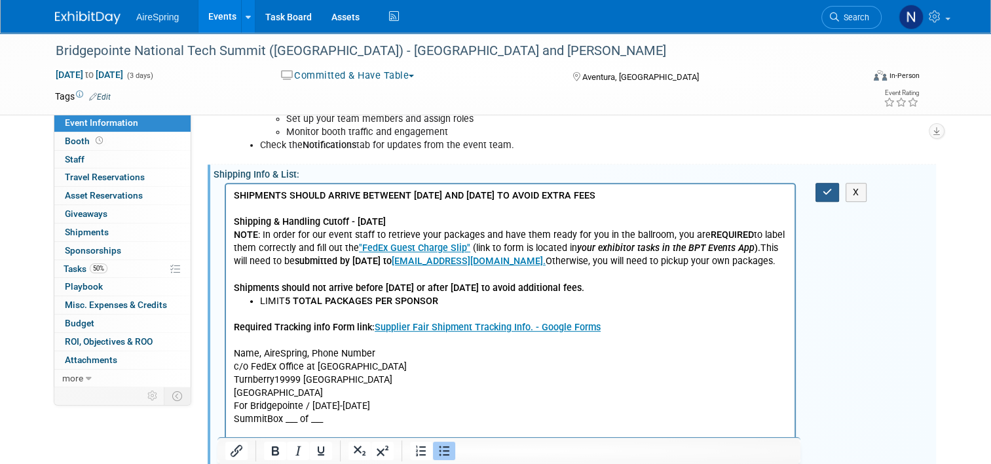
click at [833, 192] on icon "button" at bounding box center [828, 191] width 10 height 9
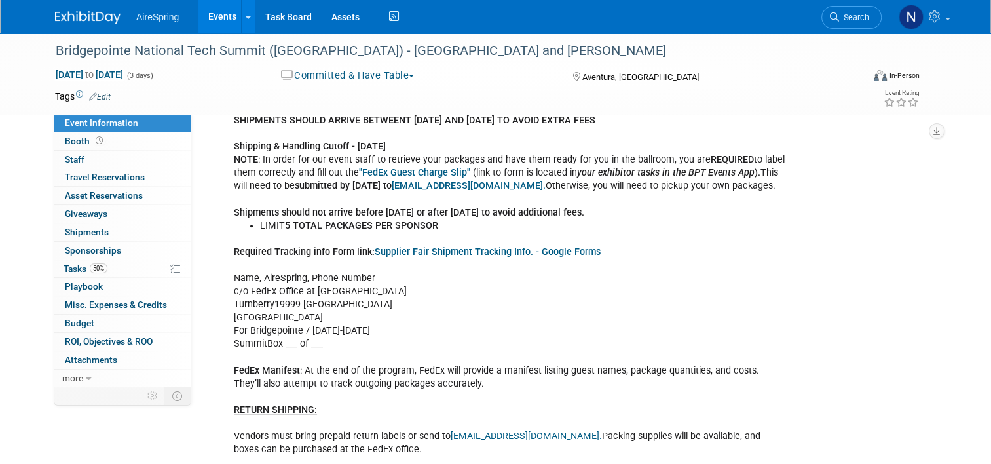
scroll to position [852, 0]
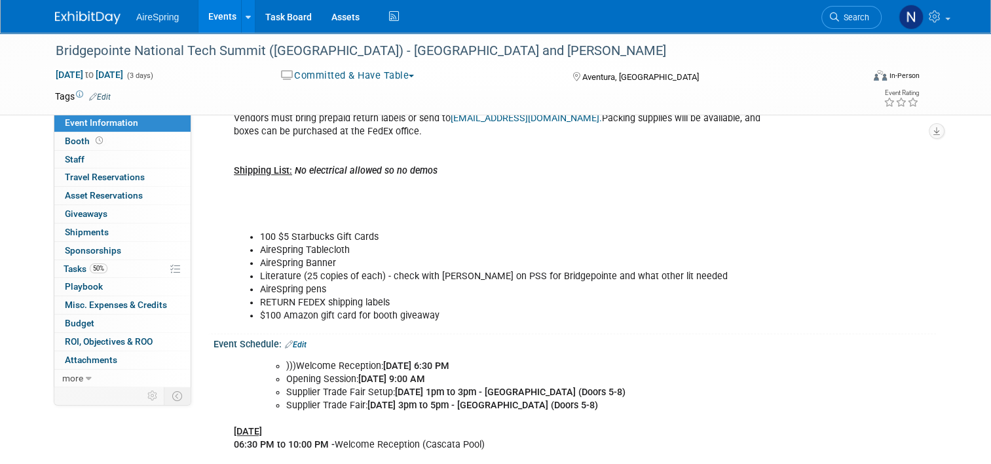
click at [222, 8] on link "Events" at bounding box center [223, 16] width 48 height 33
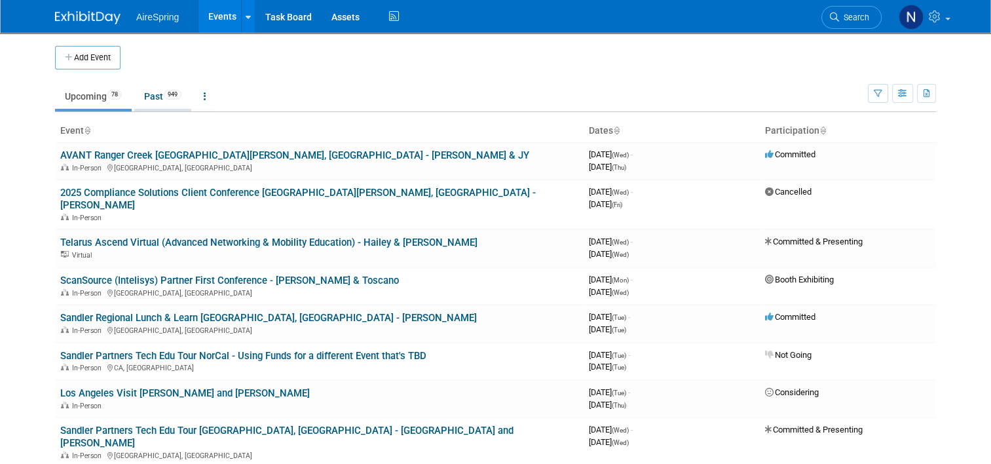
click at [164, 91] on span "949" at bounding box center [173, 95] width 18 height 10
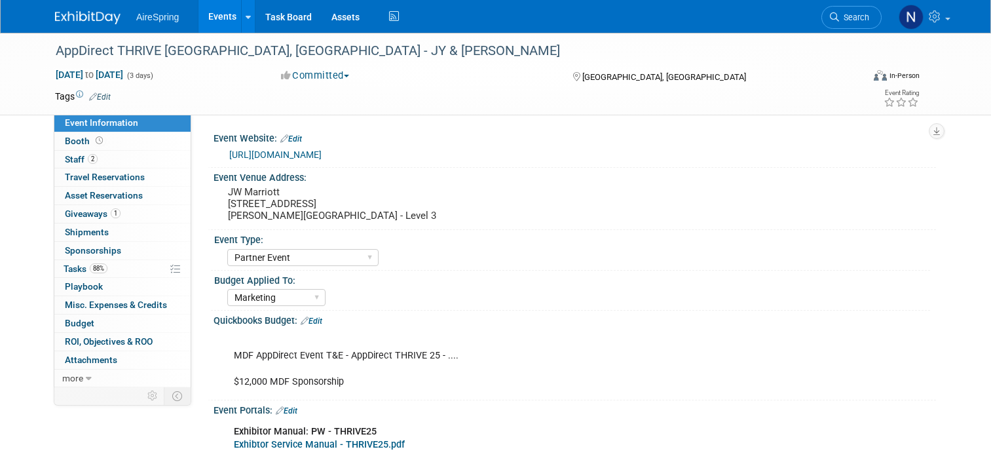
select select "Partner Event"
select select "Marketing"
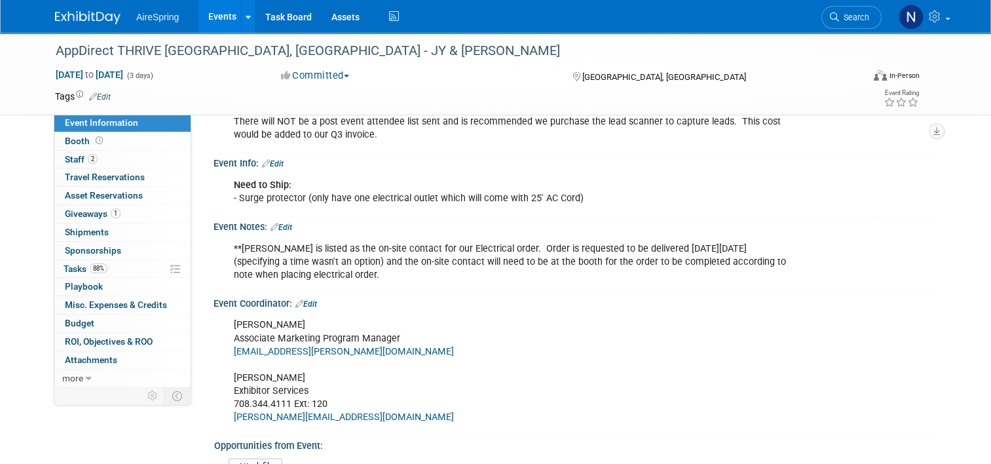
scroll to position [1769, 0]
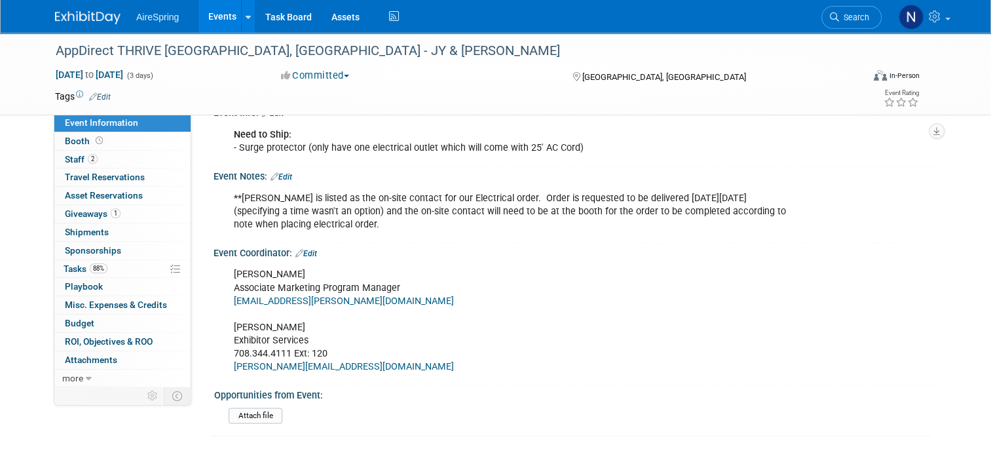
click at [209, 10] on link "Events" at bounding box center [223, 16] width 48 height 33
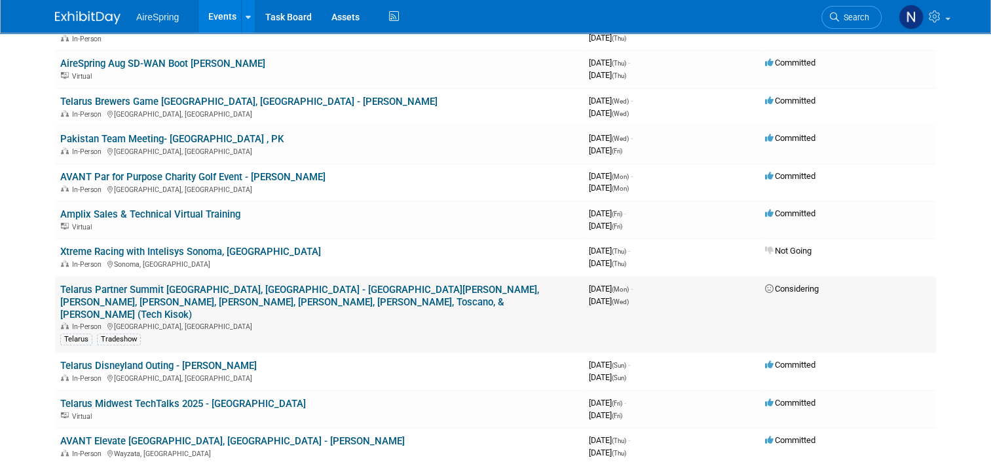
scroll to position [786, 0]
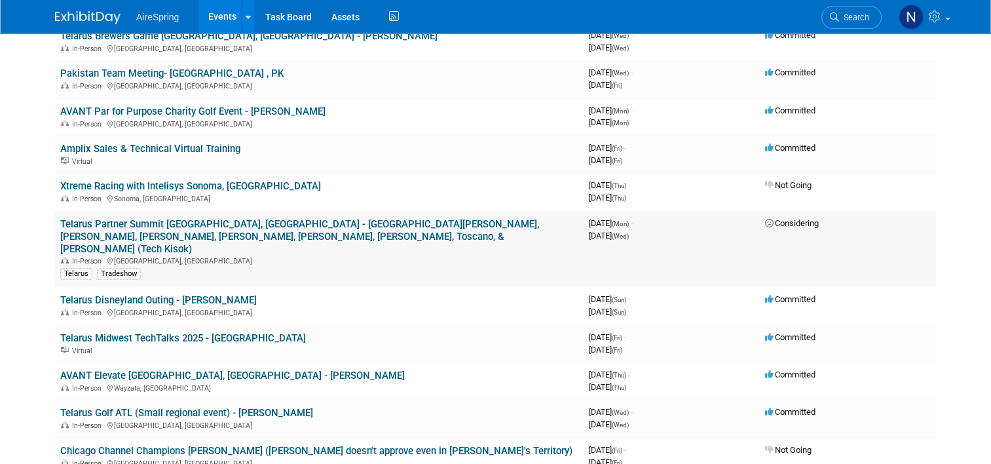
click at [215, 218] on link "Telarus Partner Summit [GEOGRAPHIC_DATA], [GEOGRAPHIC_DATA] - [GEOGRAPHIC_DATA]…" at bounding box center [299, 236] width 479 height 37
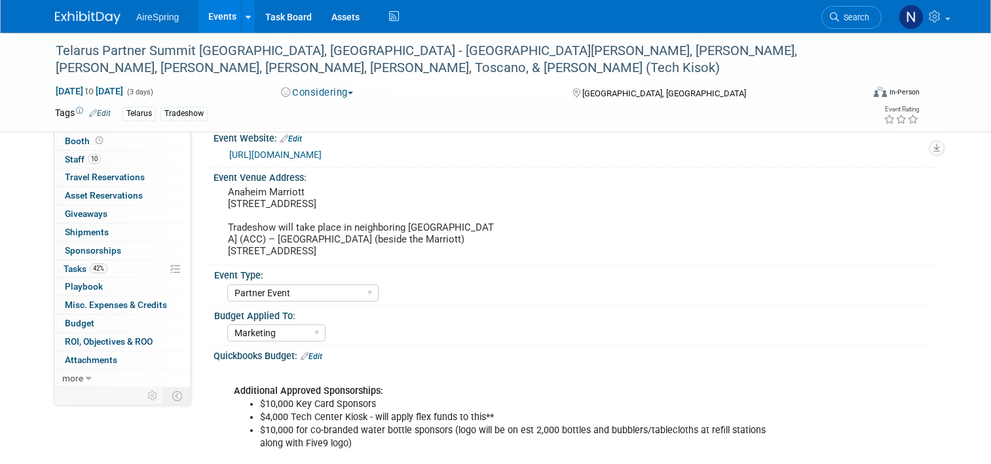
select select "Partner Event"
select select "Marketing"
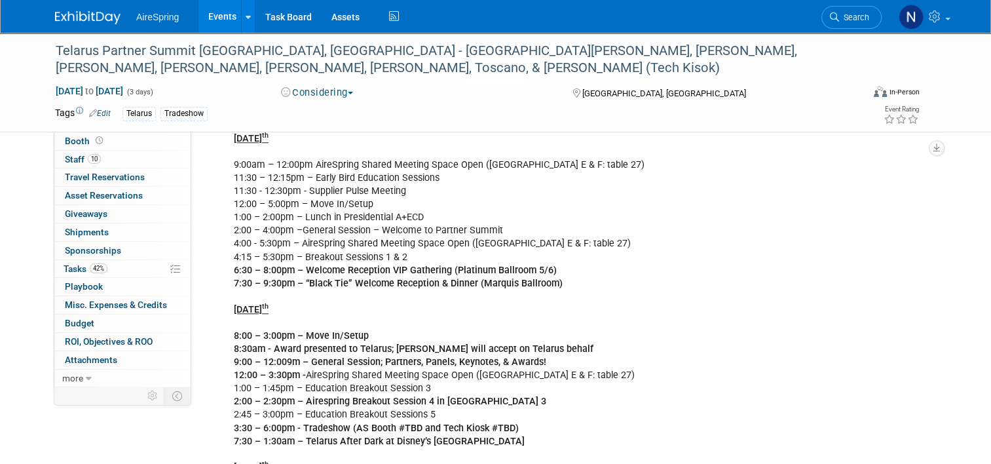
scroll to position [1638, 0]
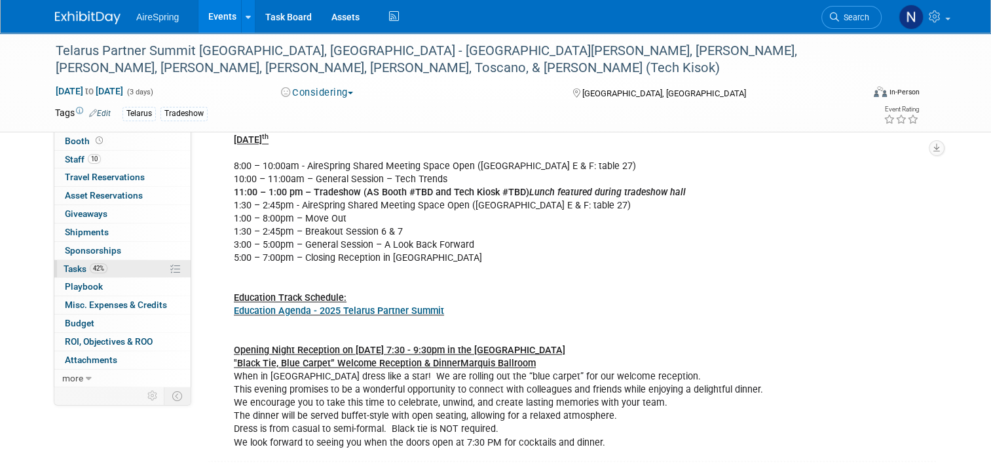
click at [100, 271] on span "Tasks 42%" at bounding box center [86, 268] width 44 height 10
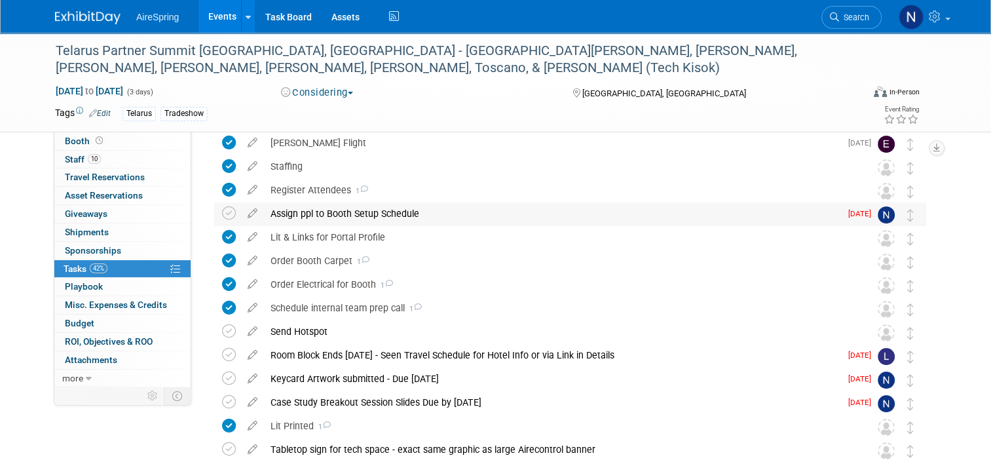
scroll to position [197, 0]
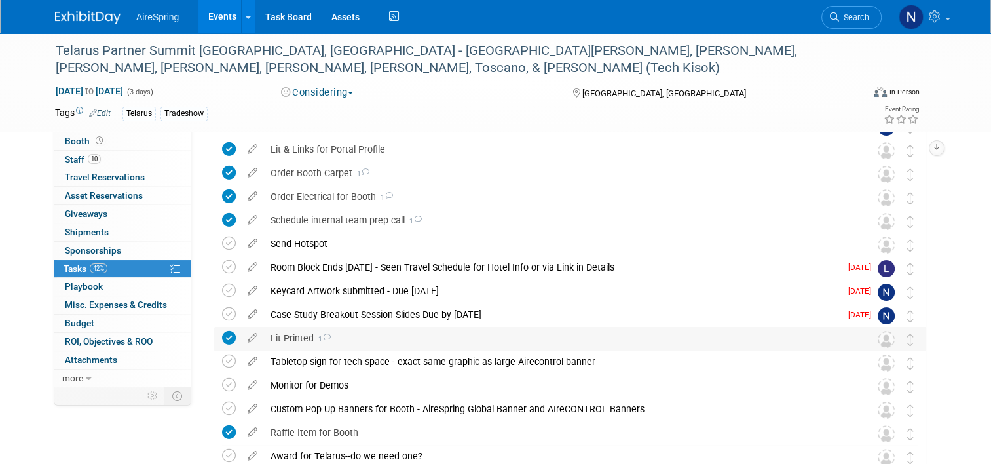
click at [275, 338] on div "Lit Printed 1" at bounding box center [558, 338] width 588 height 22
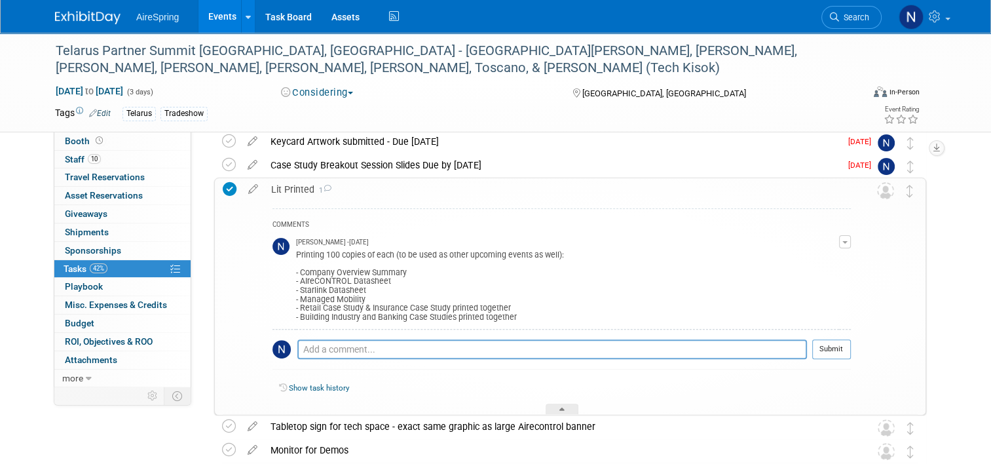
scroll to position [393, 0]
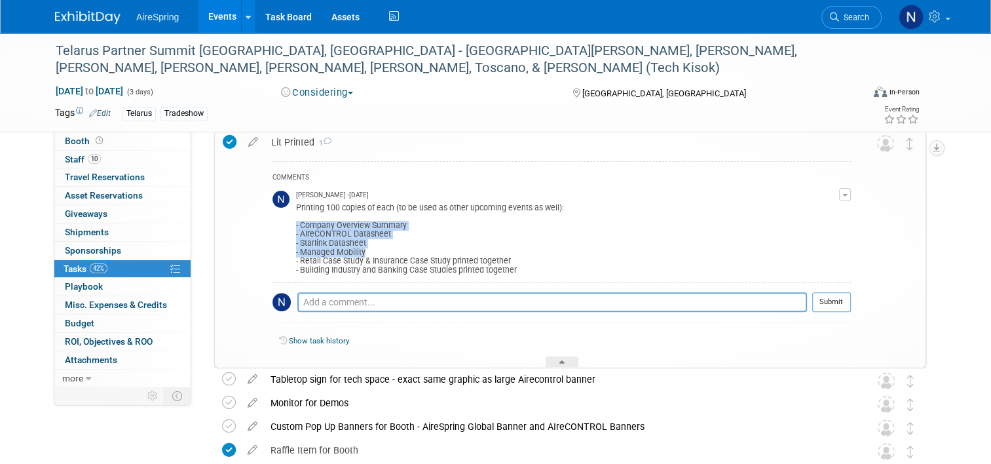
drag, startPoint x: 364, startPoint y: 254, endPoint x: 287, endPoint y: 225, distance: 82.8
click at [296, 225] on div "Printing 100 copies of each (to be used as other upcoming events as well): - Co…" at bounding box center [567, 238] width 543 height 75
drag, startPoint x: 287, startPoint y: 225, endPoint x: 349, endPoint y: 235, distance: 62.5
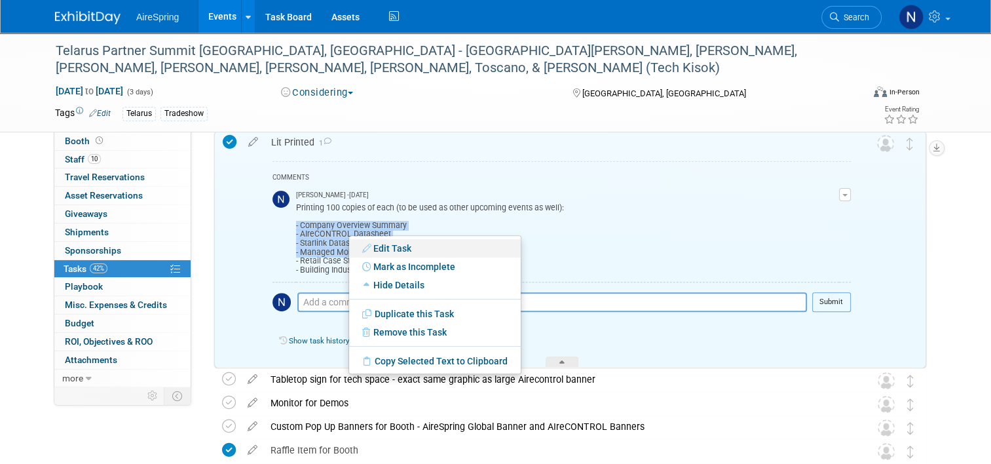
copy div "- Company Overview Summary - AIreCONTROL Datasheet - Starlink Datasheet - Manag…"
click at [335, 222] on div "Printing 100 copies of each (to be used as other upcoming events as well): - Co…" at bounding box center [567, 238] width 543 height 75
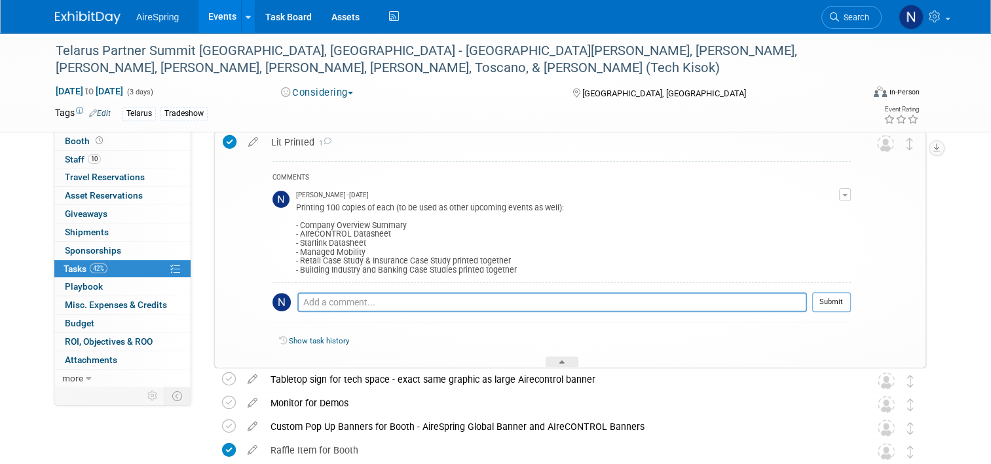
click at [218, 18] on link "Events" at bounding box center [223, 16] width 48 height 33
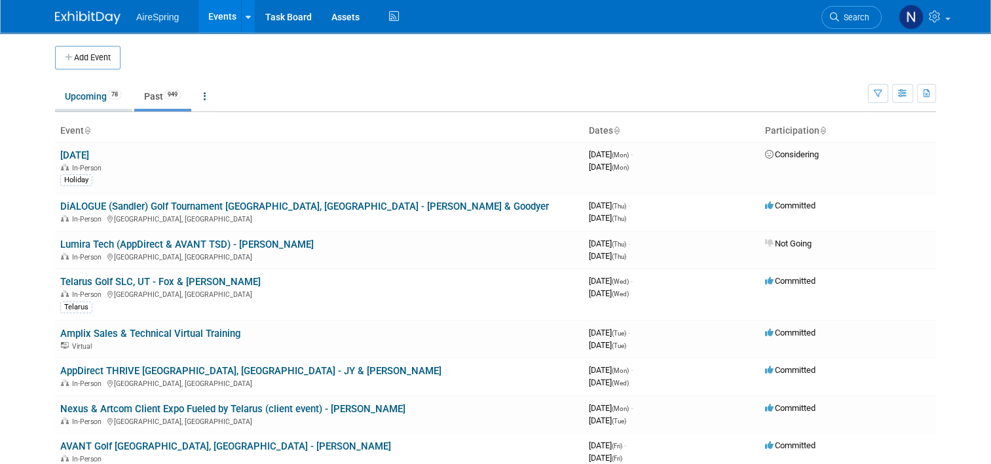
click at [85, 100] on link "Upcoming 78" at bounding box center [93, 96] width 77 height 25
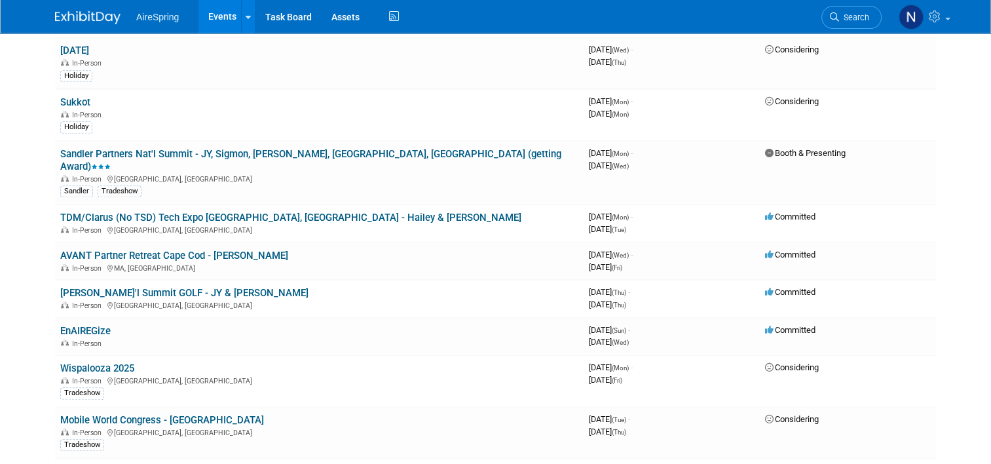
scroll to position [1245, 0]
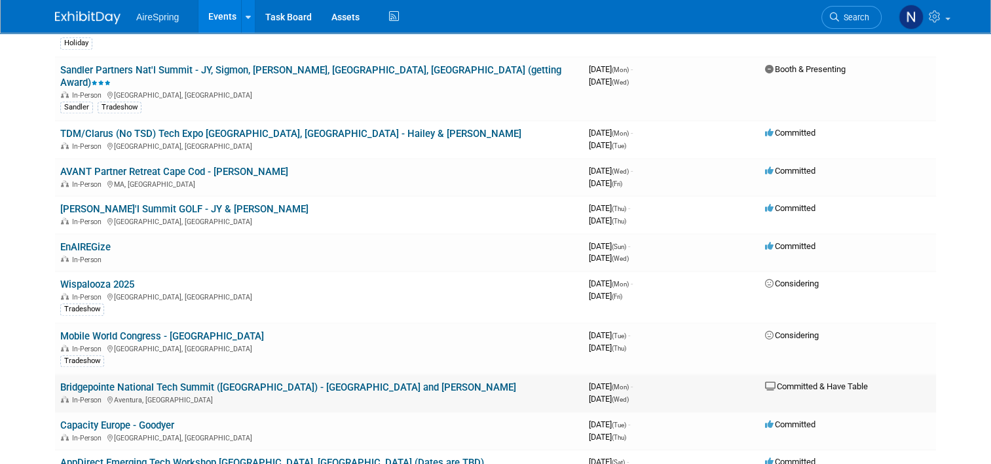
click at [163, 381] on link "Bridgepointe National Tech Summit ([GEOGRAPHIC_DATA]) - [GEOGRAPHIC_DATA] and […" at bounding box center [288, 387] width 456 height 12
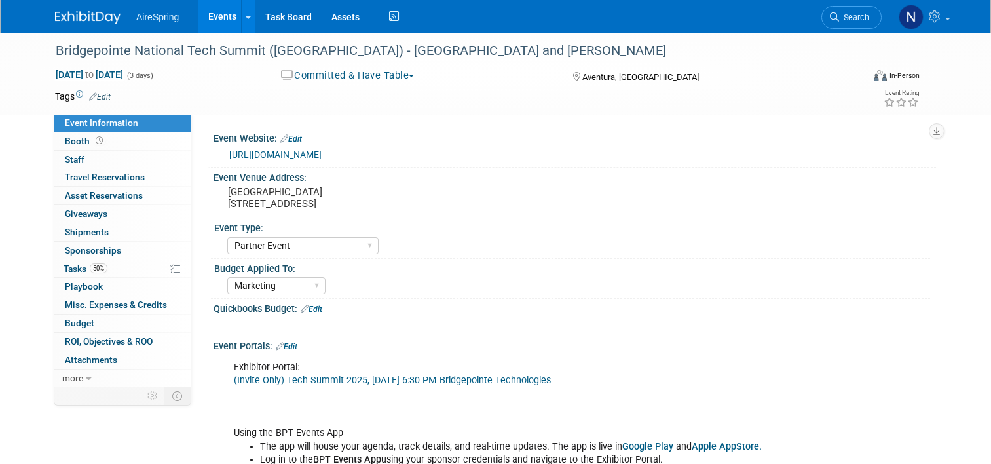
select select "Partner Event"
select select "Marketing"
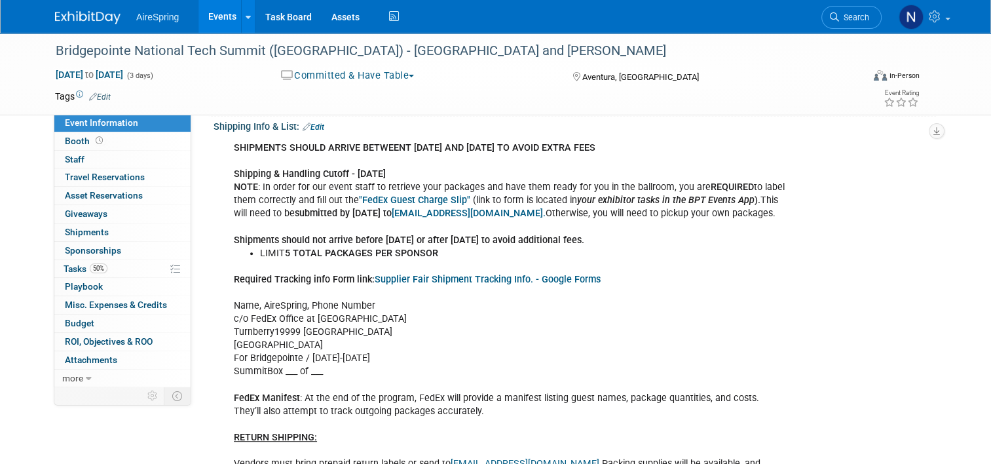
scroll to position [459, 0]
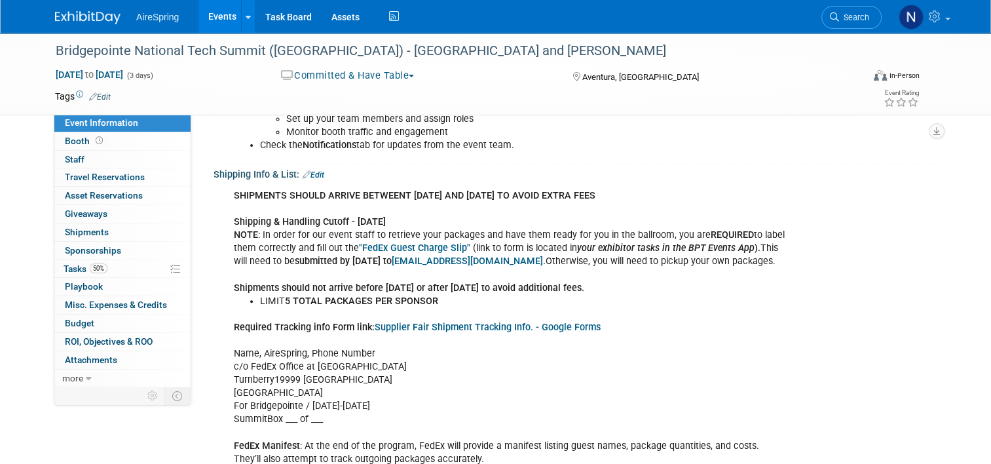
click at [317, 173] on link "Edit" at bounding box center [314, 174] width 22 height 9
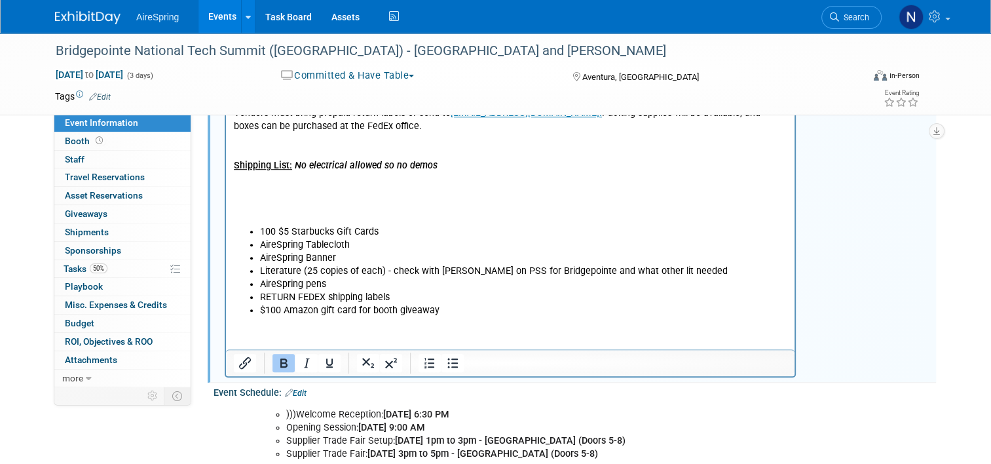
scroll to position [852, 0]
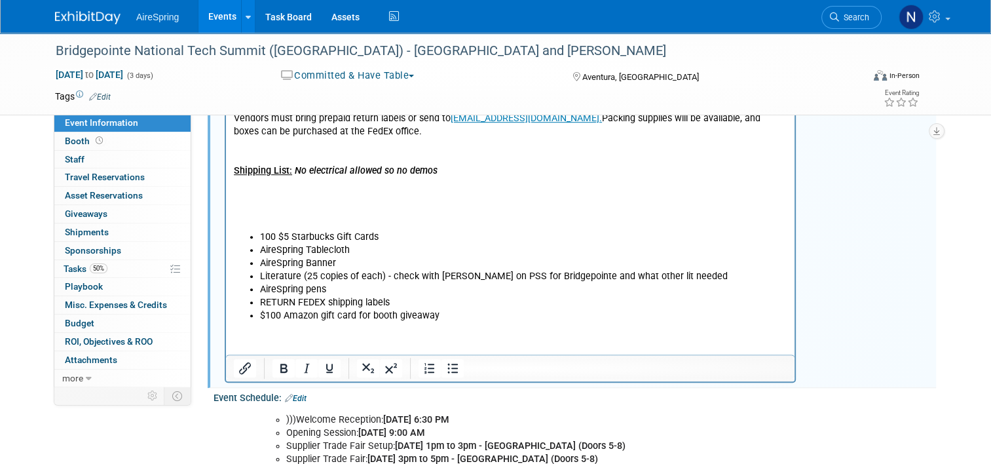
click at [294, 211] on p "Required Tracking info Form link: Supplier Fair Shipment Tracking Info. - Googl…" at bounding box center [511, 73] width 554 height 316
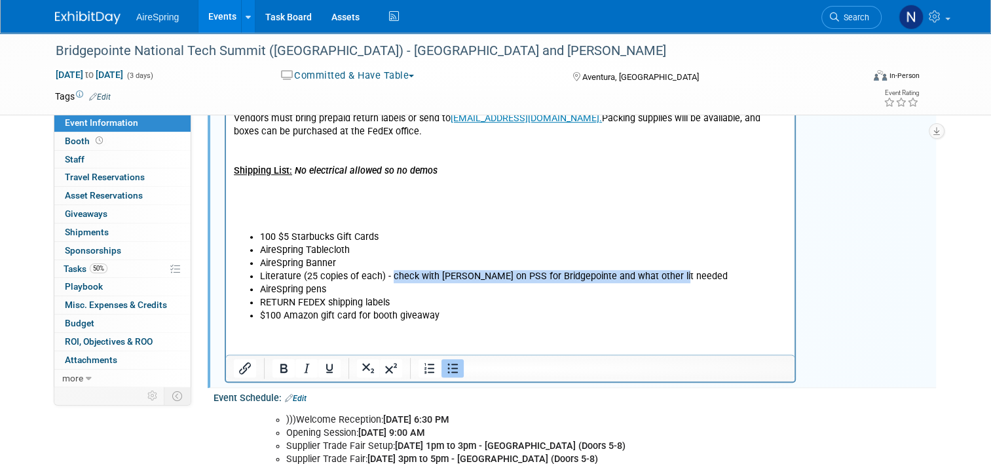
drag, startPoint x: 681, startPoint y: 275, endPoint x: 420, endPoint y: 251, distance: 261.9
click at [394, 276] on li "Literature (25 copies of each) - check with scott on PSS for Bridgepointe and w…" at bounding box center [523, 276] width 527 height 13
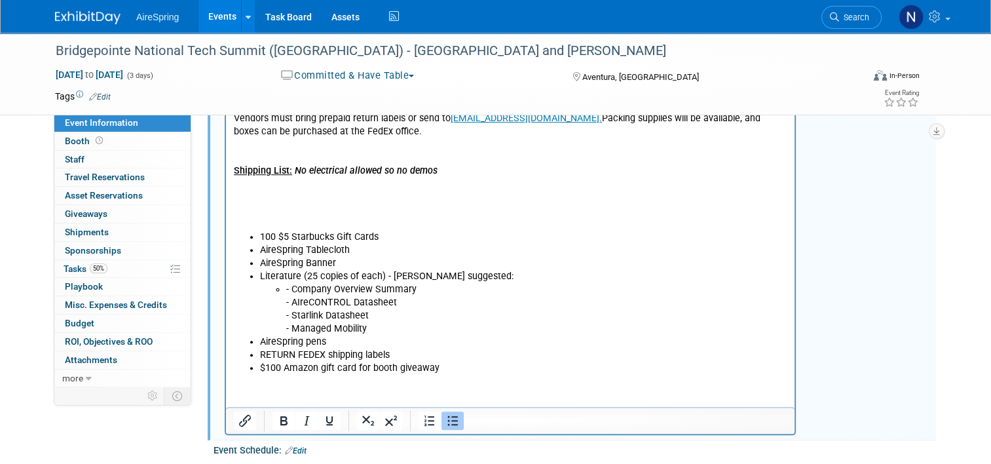
drag, startPoint x: 460, startPoint y: 277, endPoint x: 417, endPoint y: 277, distance: 43.3
click at [417, 277] on li "Literature (25 copies of each) - Scott suggested: - Company Overview Summary - …" at bounding box center [523, 303] width 527 height 66
click at [503, 312] on li "- Company Overview Summary - AIreCONTROL Datasheet - Starlink Datasheet - Manag…" at bounding box center [536, 309] width 501 height 52
drag, startPoint x: 374, startPoint y: 338, endPoint x: 299, endPoint y: 303, distance: 83.2
click at [299, 298] on ul "100 $5 Starbucks Gift Cards AireSpring Tablecloth AireSpring Banner Literature …" at bounding box center [511, 303] width 554 height 145
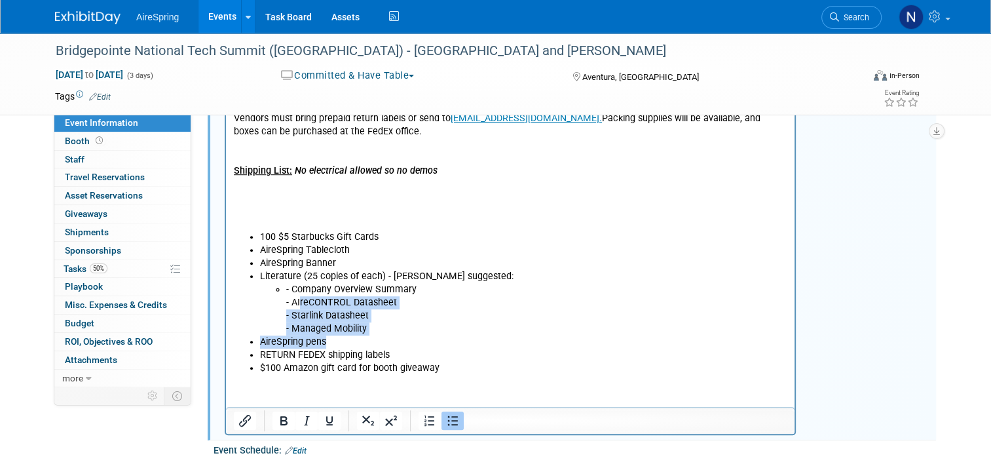
click at [306, 309] on li "- Company Overview Summary - AIreCONTROL Datasheet - Starlink Datasheet - Manag…" at bounding box center [536, 309] width 501 height 52
click at [375, 326] on li "- Company Overview Summary - AIreCONTROL Datasheet - Starlink Datasheet - Manag…" at bounding box center [536, 309] width 501 height 52
drag, startPoint x: 369, startPoint y: 330, endPoint x: 283, endPoint y: 289, distance: 95.3
click at [283, 289] on ul "- Company Overview Summary - AIreCONTROL Datasheet - Starlink Datasheet - Manag…" at bounding box center [523, 309] width 527 height 52
copy li "- Company Overview Summary - AIreCONTROL Datasheet - Starlink Datasheet - Manag…"
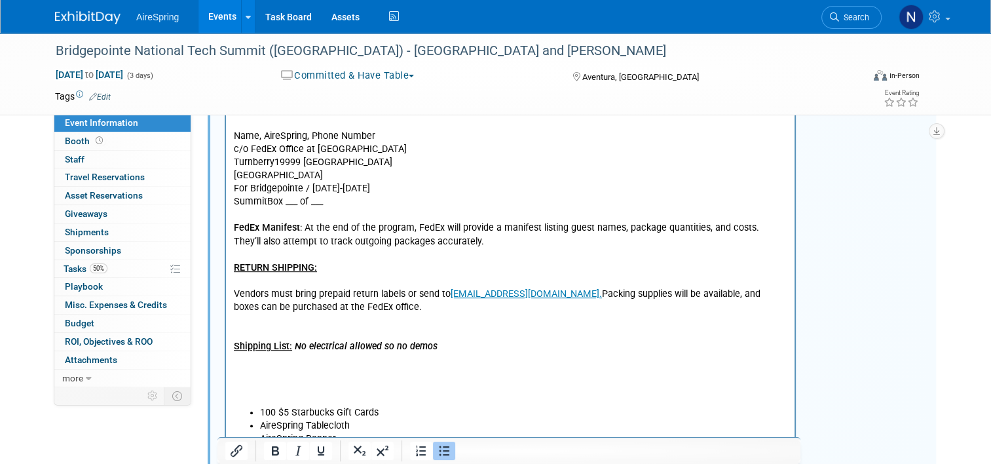
scroll to position [459, 0]
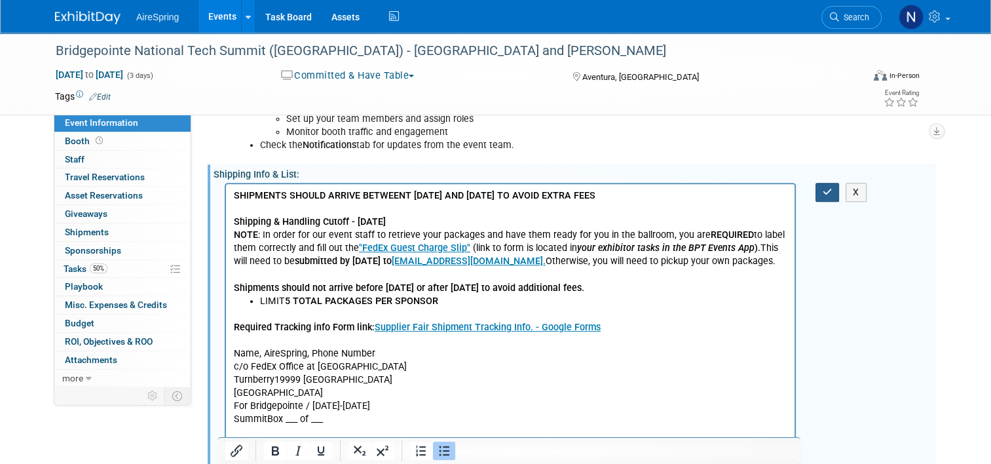
drag, startPoint x: 828, startPoint y: 184, endPoint x: 816, endPoint y: 193, distance: 14.5
click at [828, 183] on button "button" at bounding box center [828, 192] width 24 height 19
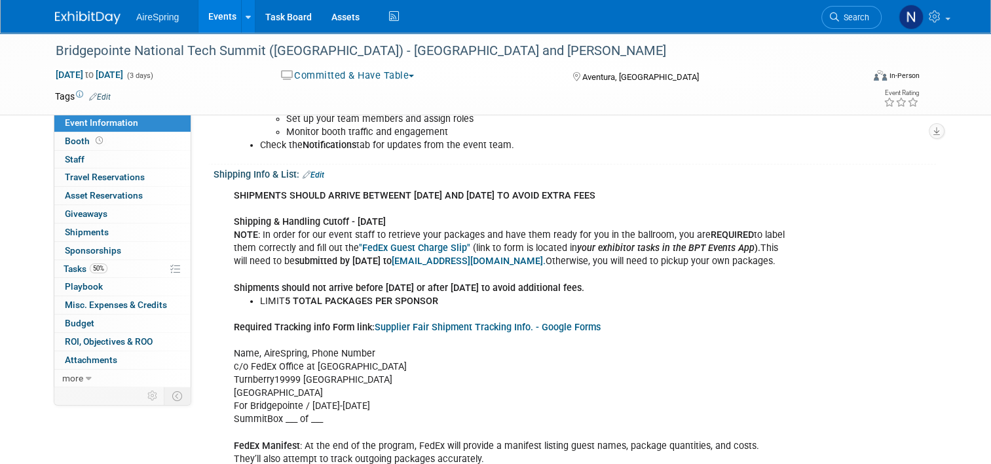
click at [225, 22] on link "Events" at bounding box center [223, 16] width 48 height 33
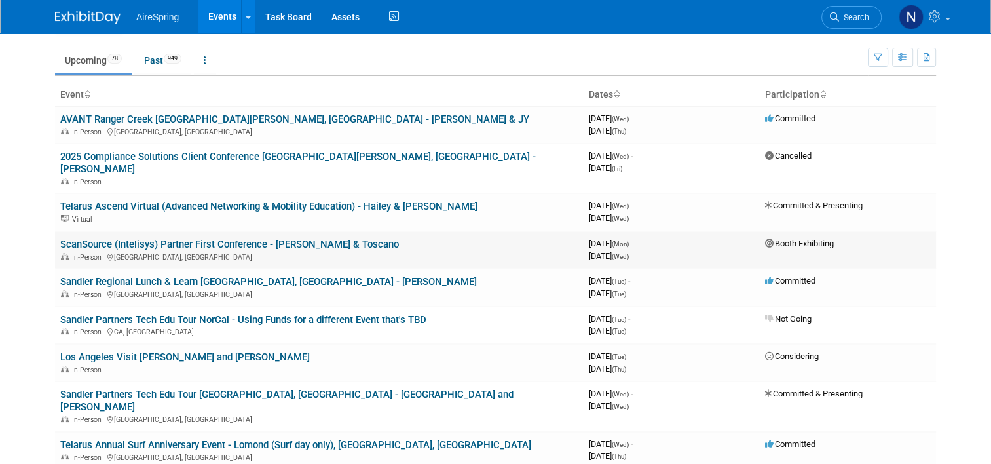
scroll to position [66, 0]
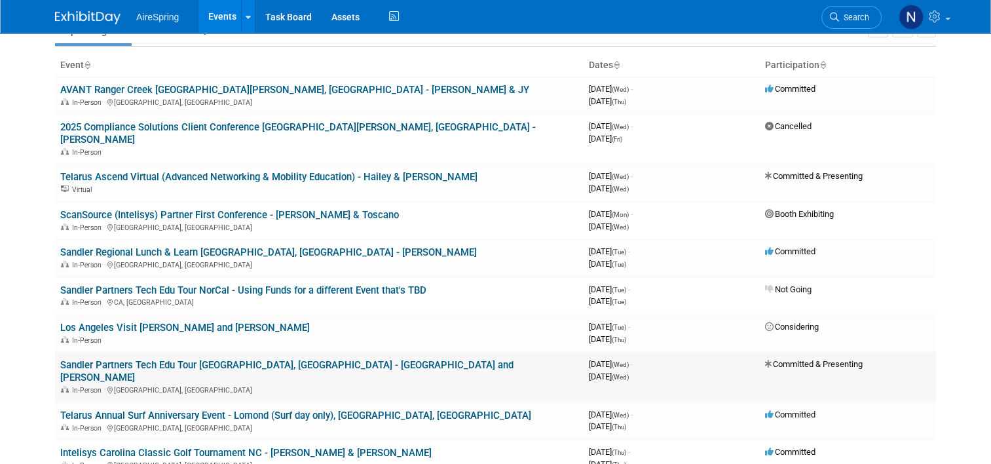
click at [279, 359] on link "Sandler Partners Tech Edu Tour [GEOGRAPHIC_DATA], [GEOGRAPHIC_DATA] - [GEOGRAPH…" at bounding box center [286, 371] width 453 height 24
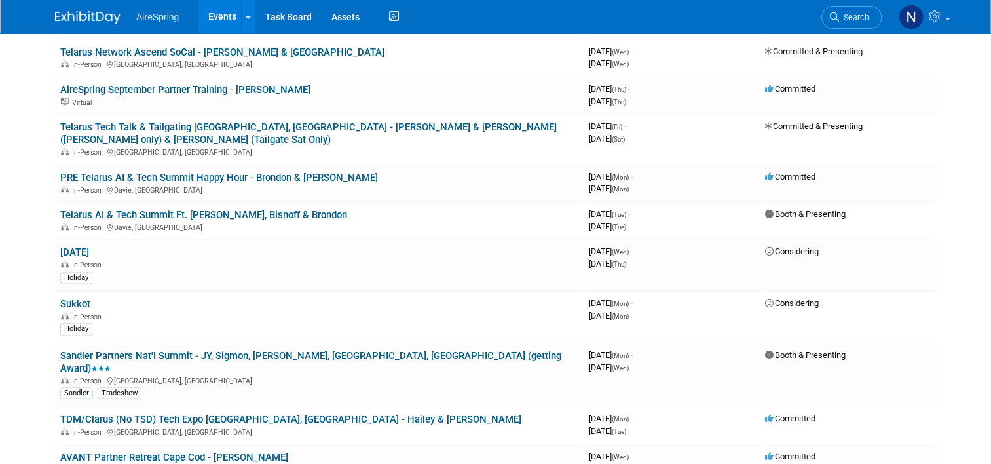
scroll to position [983, 0]
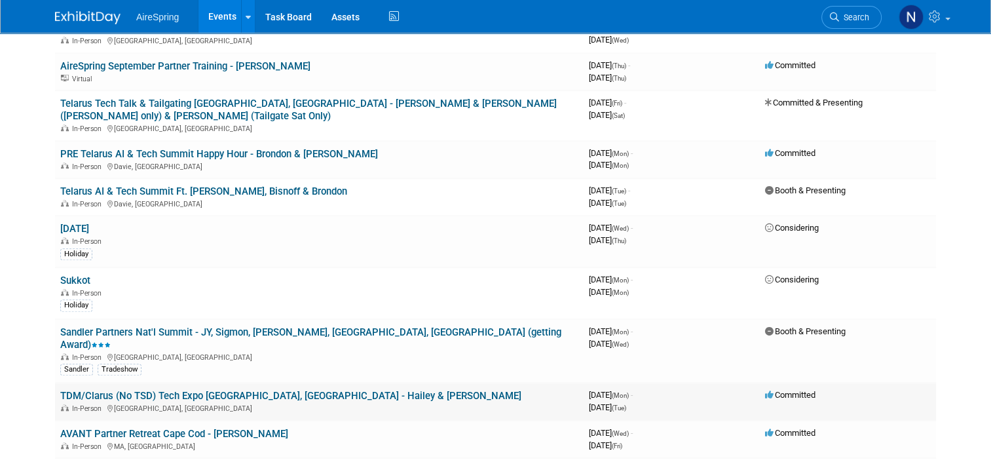
click at [253, 390] on link "TDM/Clarus (No TSD) Tech Expo [GEOGRAPHIC_DATA], [GEOGRAPHIC_DATA] - Hailey & […" at bounding box center [290, 396] width 461 height 12
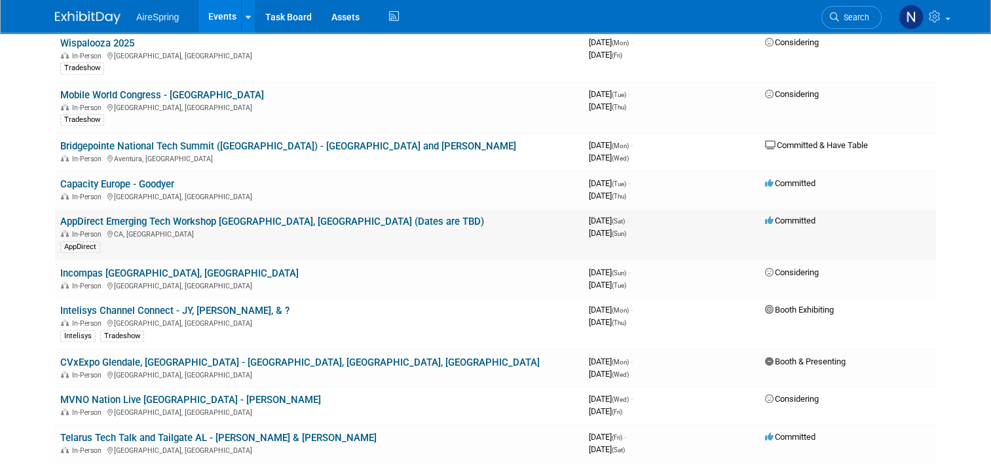
scroll to position [1507, 0]
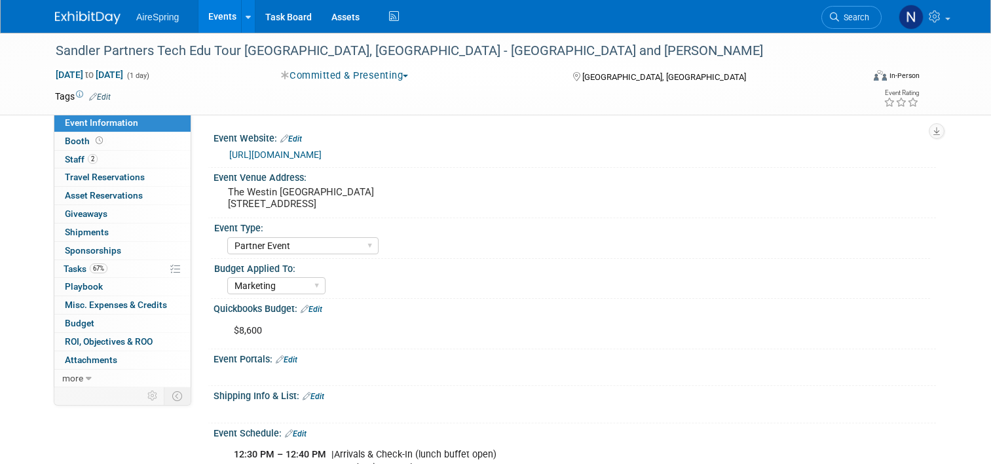
select select "Partner Event"
select select "Marketing"
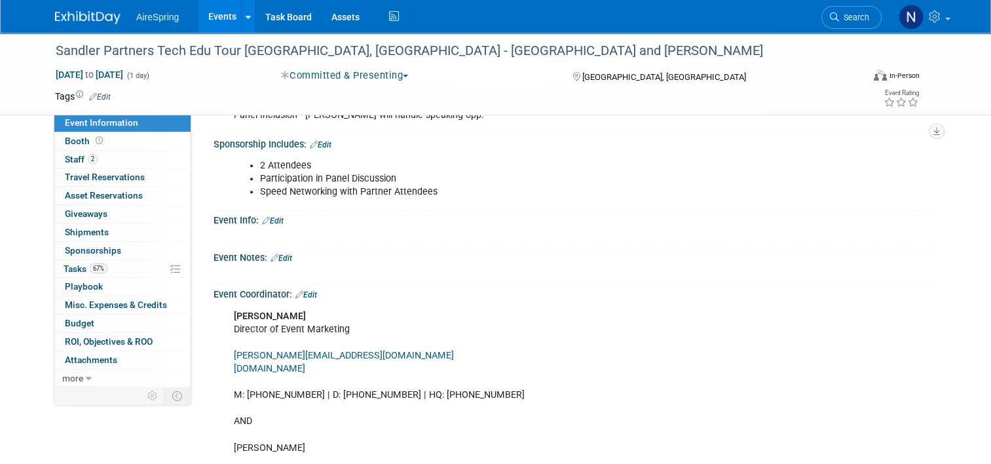
scroll to position [721, 0]
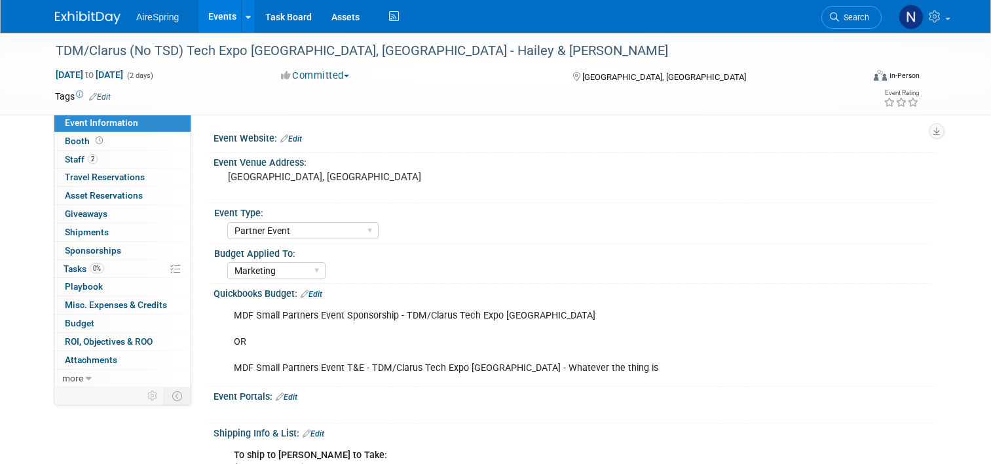
select select "Partner Event"
select select "Marketing"
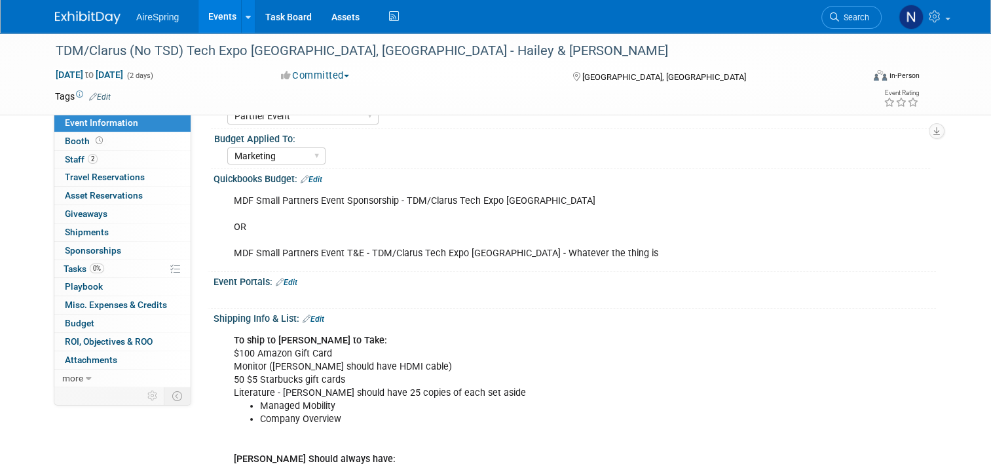
scroll to position [328, 0]
